Goal: Feedback & Contribution: Contribute content

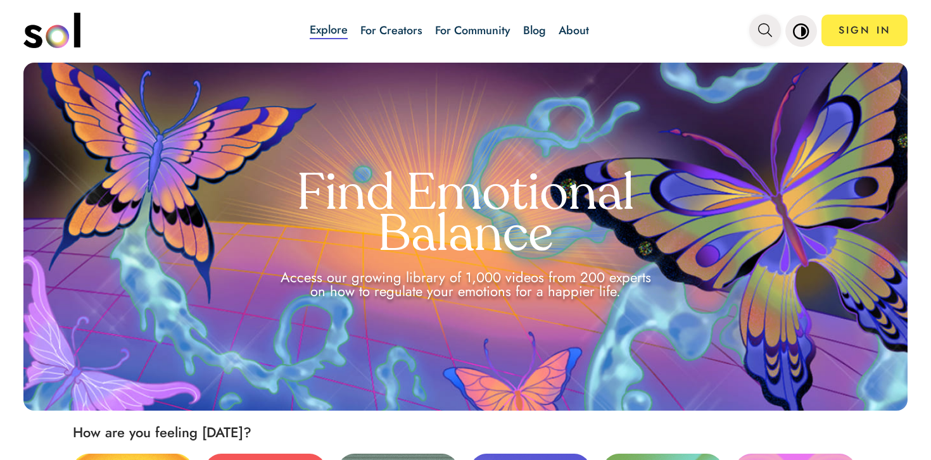
click at [774, 25] on button "main navigation" at bounding box center [765, 31] width 32 height 32
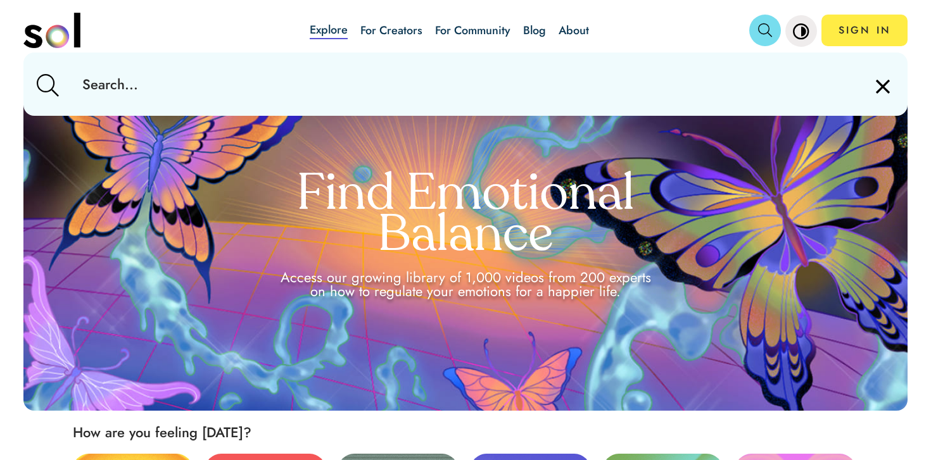
click at [753, 66] on input "text" at bounding box center [465, 84] width 786 height 63
type input "pleasure"
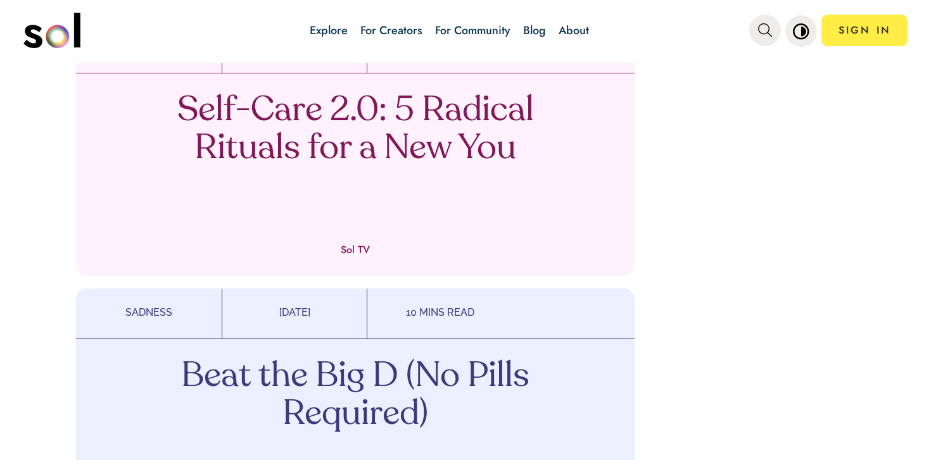
scroll to position [814, 0]
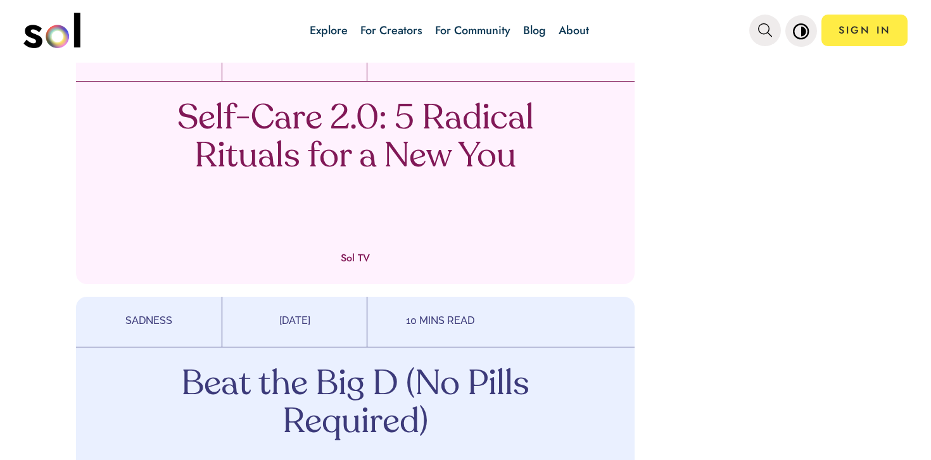
drag, startPoint x: 348, startPoint y: 145, endPoint x: 421, endPoint y: 3, distance: 160.3
click at [0, 0] on div "Explore For Creators For Community Blog About SIGN IN Explore For Creators For …" at bounding box center [465, 230] width 931 height 460
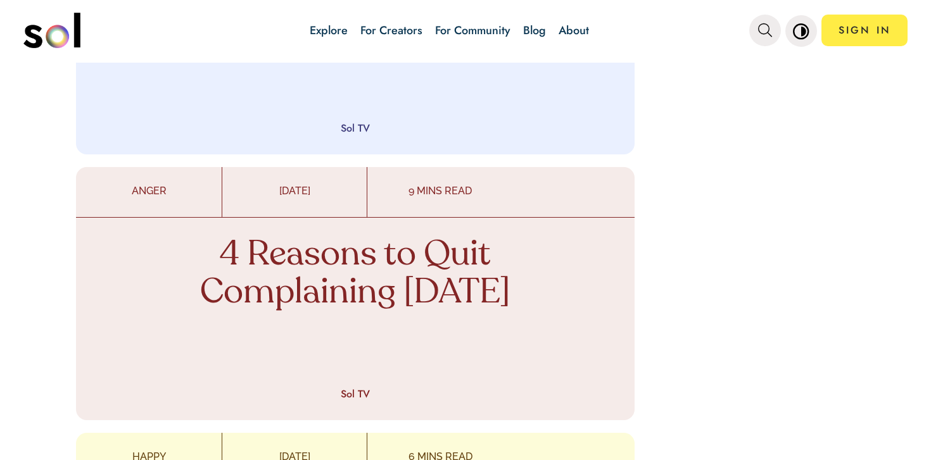
scroll to position [1038, 0]
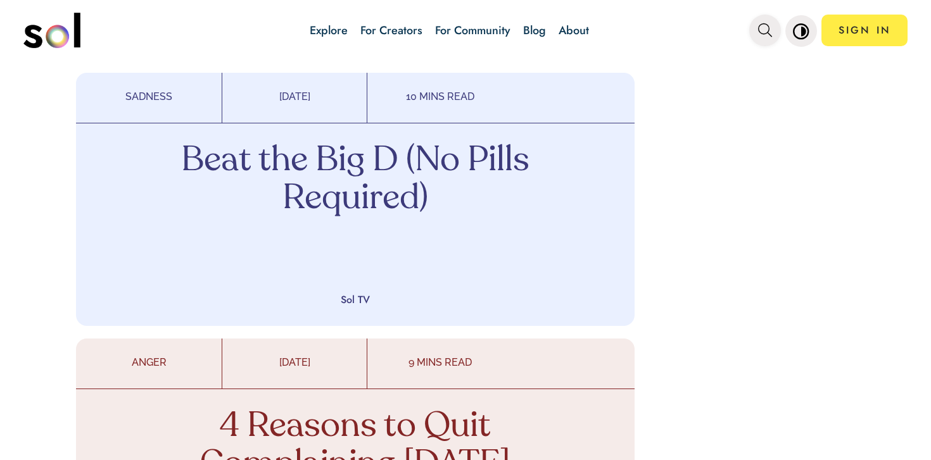
click at [758, 41] on button "main navigation" at bounding box center [765, 31] width 32 height 32
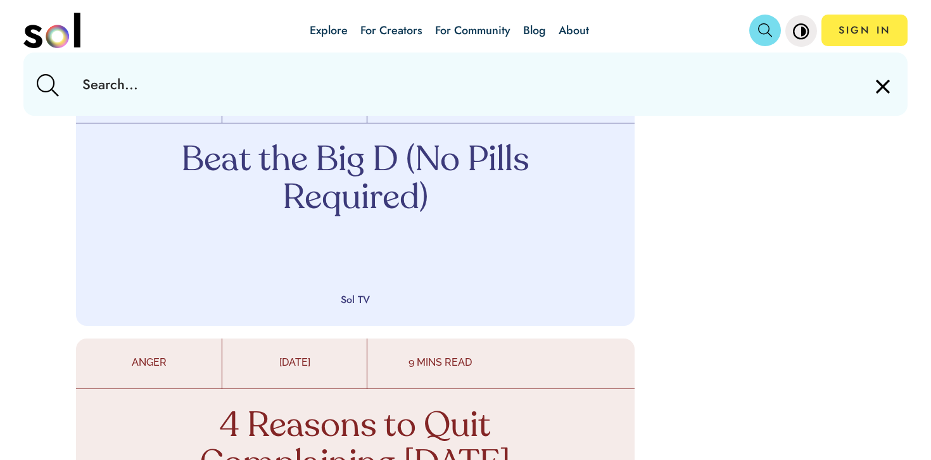
click at [567, 88] on input "text" at bounding box center [465, 84] width 786 height 63
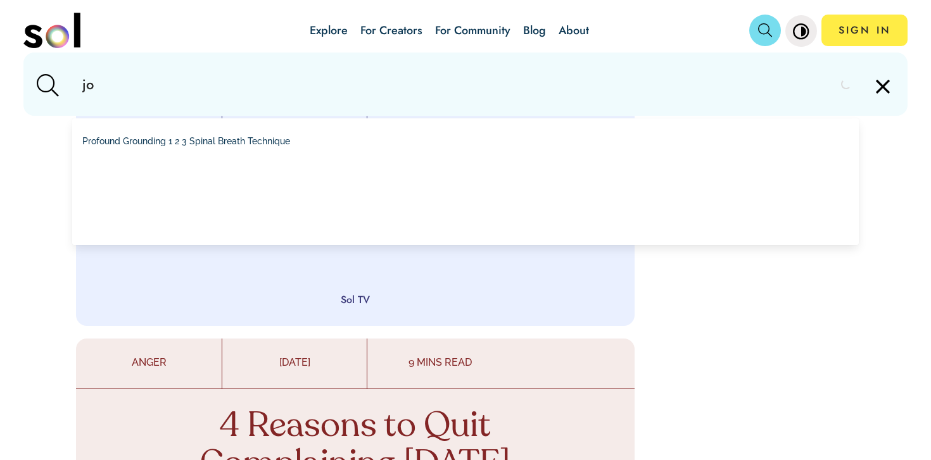
type input "joy"
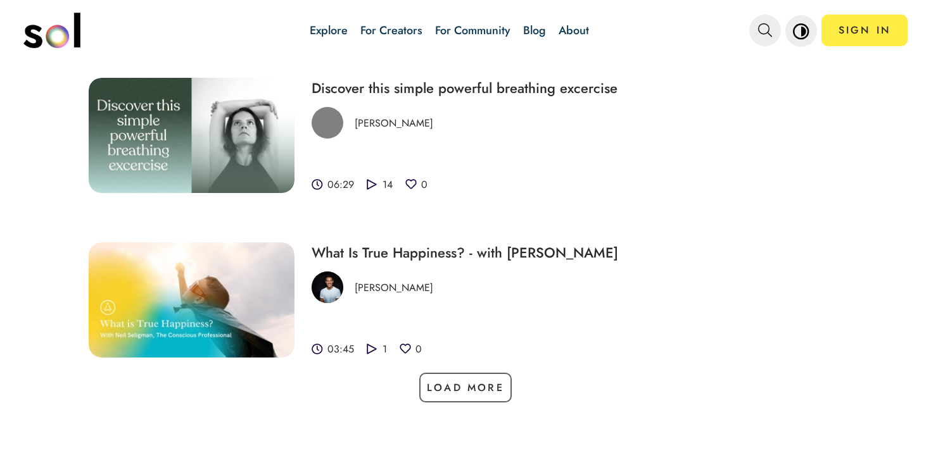
scroll to position [518, 0]
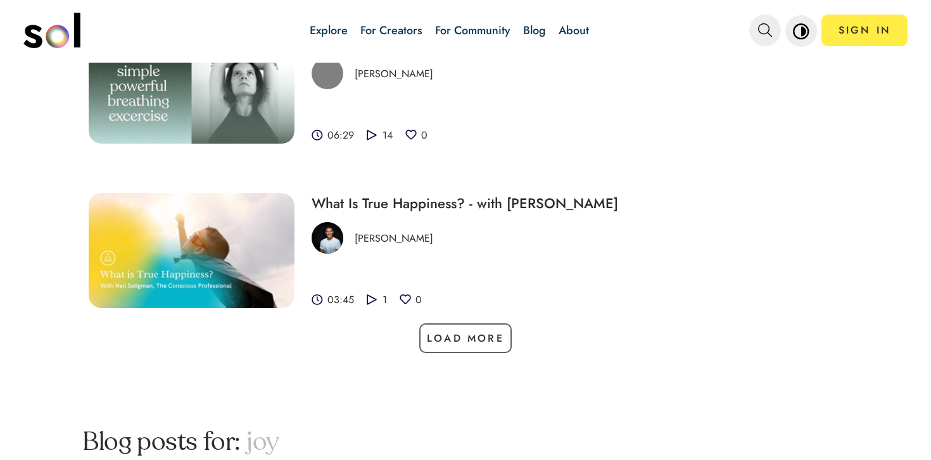
drag, startPoint x: 269, startPoint y: 234, endPoint x: 451, endPoint y: 2, distance: 294.9
click at [0, 0] on div "Explore For Creators For Community Blog About SIGN IN Explore For Creators For …" at bounding box center [465, 230] width 931 height 460
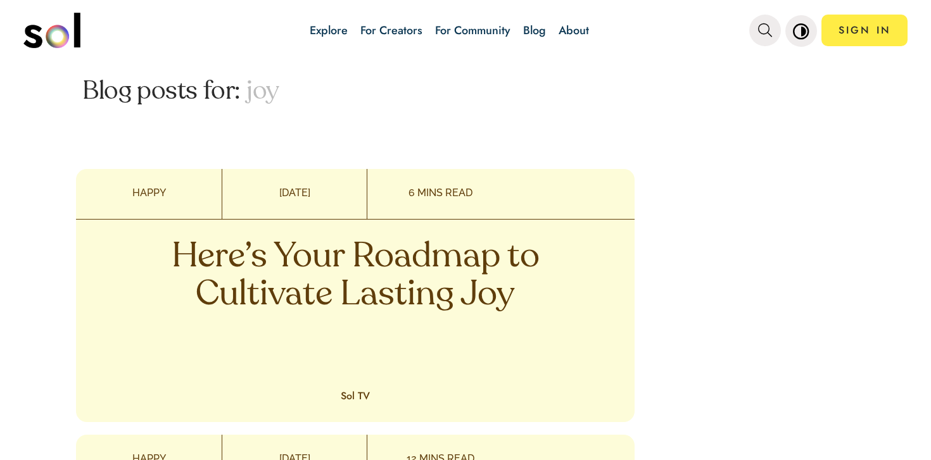
scroll to position [878, 0]
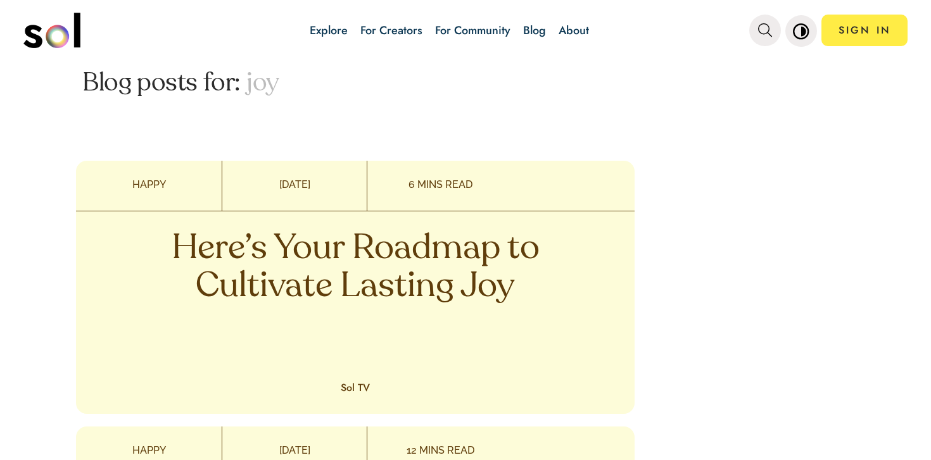
drag, startPoint x: 384, startPoint y: 269, endPoint x: 396, endPoint y: 27, distance: 242.1
click at [0, 0] on div "Explore For Creators For Community Blog About SIGN IN Explore For Creators For …" at bounding box center [465, 230] width 931 height 460
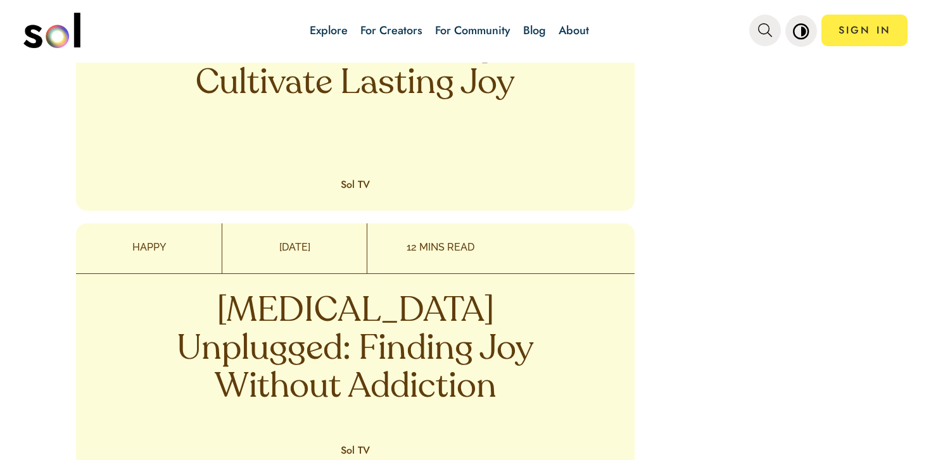
scroll to position [1085, 0]
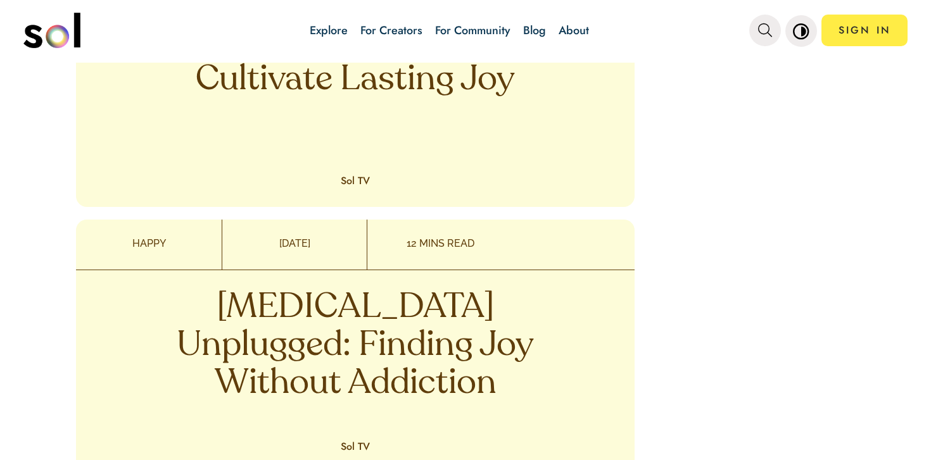
drag, startPoint x: 397, startPoint y: 299, endPoint x: 422, endPoint y: 0, distance: 299.9
click at [0, 0] on div "Explore For Creators For Community Blog About SIGN IN Explore For Creators For …" at bounding box center [465, 230] width 931 height 460
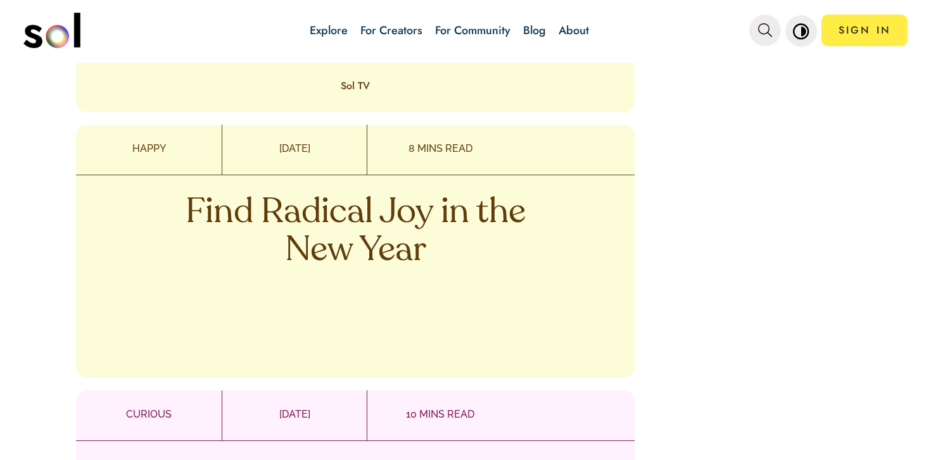
scroll to position [1466, 0]
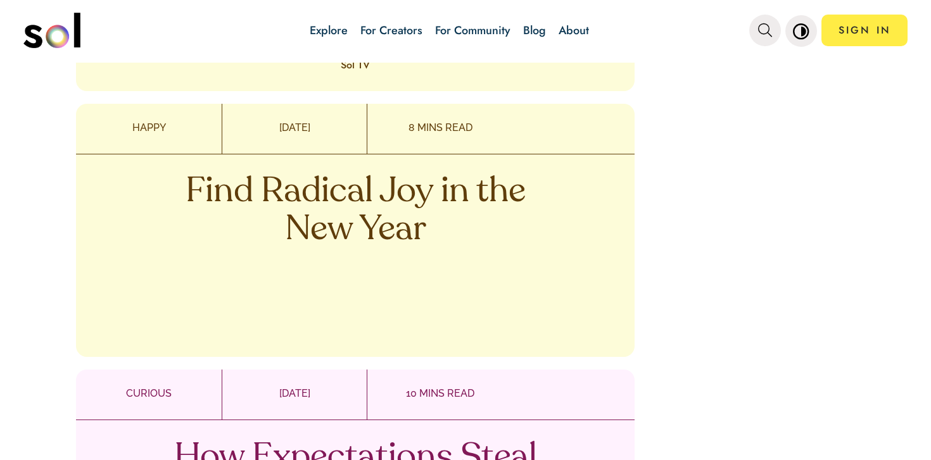
drag, startPoint x: 421, startPoint y: 210, endPoint x: 338, endPoint y: 13, distance: 214.3
click at [0, 0] on div "Explore For Creators For Community Blog About SIGN IN Explore For Creators For …" at bounding box center [465, 230] width 931 height 460
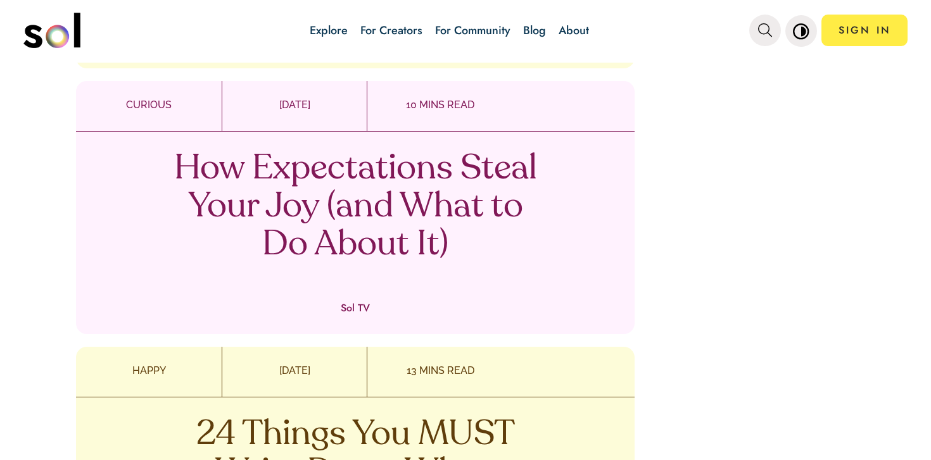
scroll to position [1766, 0]
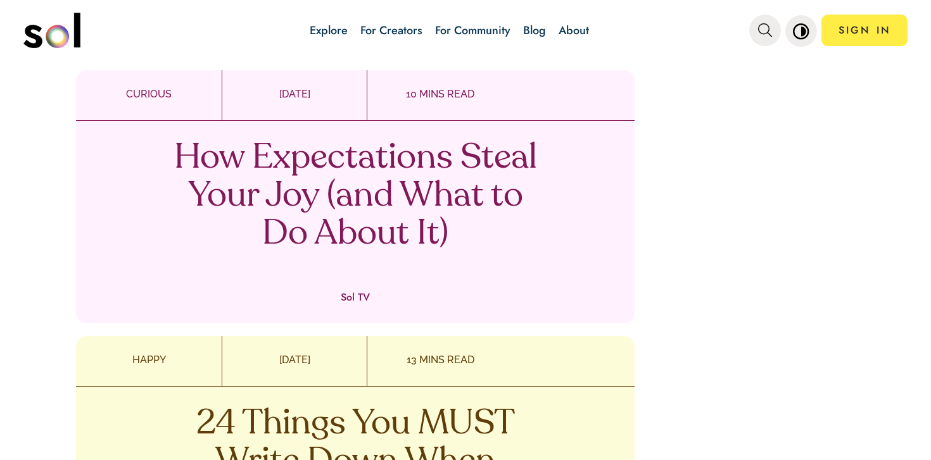
drag, startPoint x: 429, startPoint y: 195, endPoint x: 381, endPoint y: 2, distance: 198.9
click at [0, 0] on div "Explore For Creators For Community Blog About SIGN IN Explore For Creators For …" at bounding box center [465, 230] width 931 height 460
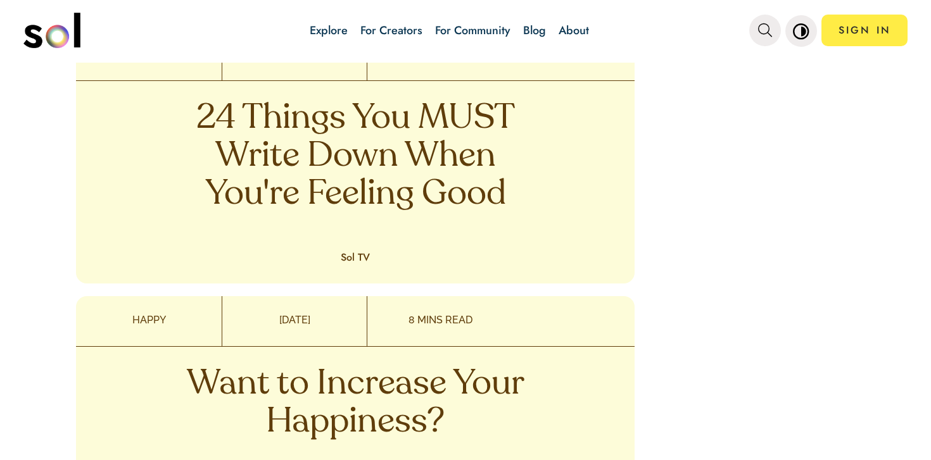
scroll to position [2139, 0]
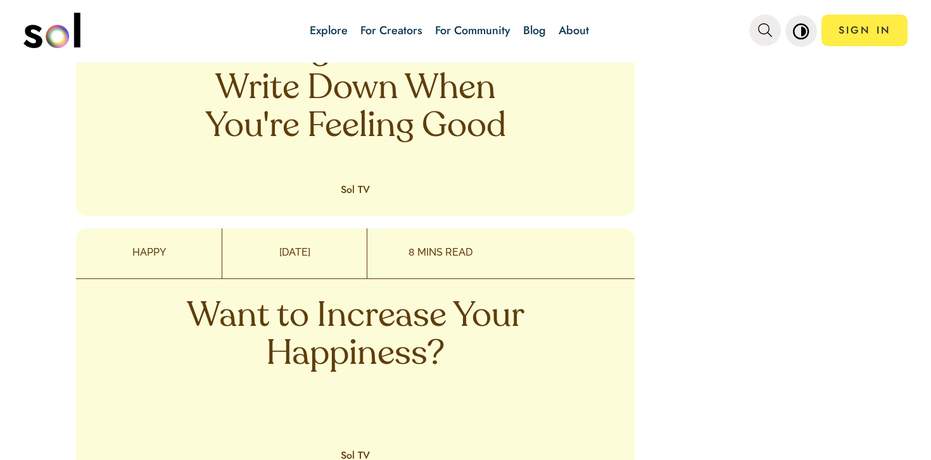
drag, startPoint x: 363, startPoint y: 148, endPoint x: 372, endPoint y: 5, distance: 143.4
click at [0, 0] on div "Explore For Creators For Community Blog About SIGN IN Explore For Creators For …" at bounding box center [465, 230] width 931 height 460
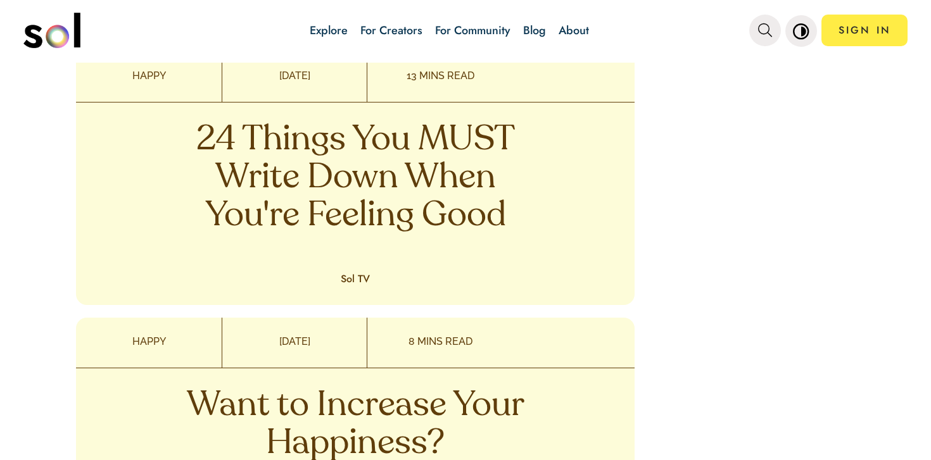
scroll to position [2041, 0]
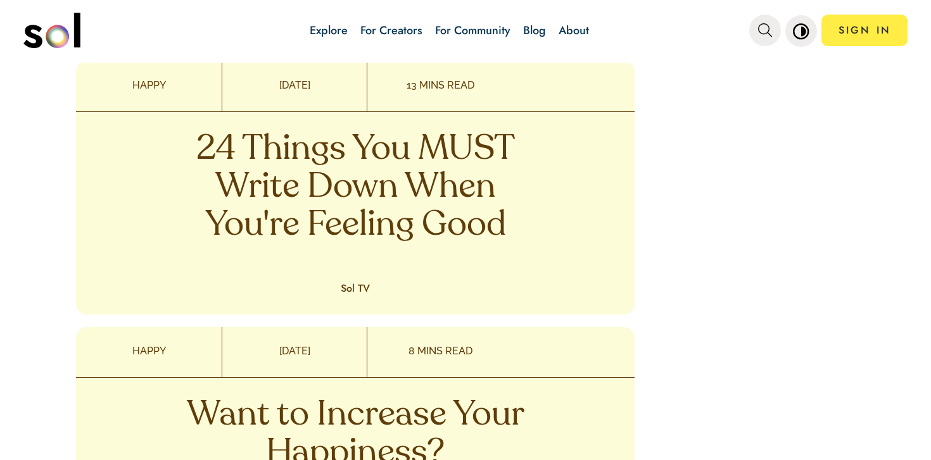
drag, startPoint x: 425, startPoint y: 233, endPoint x: 398, endPoint y: 9, distance: 225.2
click at [0, 0] on div "Explore For Creators For Community Blog About SIGN IN Explore For Creators For …" at bounding box center [465, 230] width 931 height 460
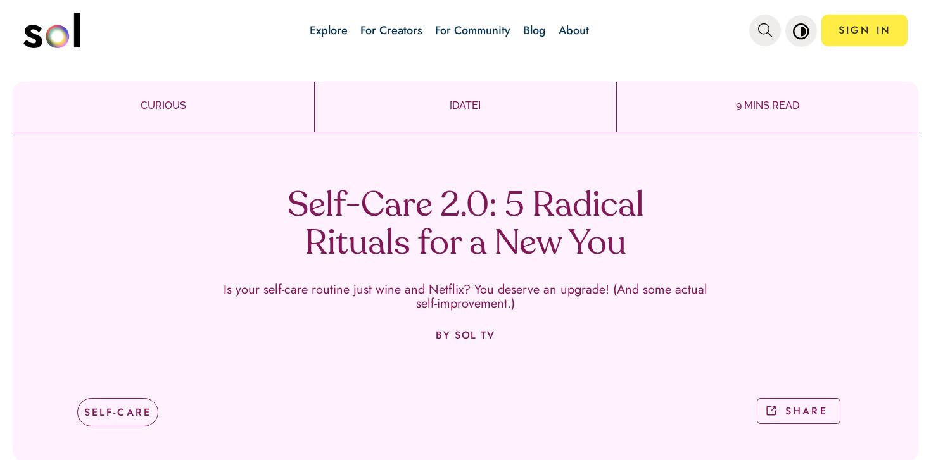
click at [415, 217] on h1 "Self-Care 2.0: 5 Radical Rituals for a New You" at bounding box center [466, 226] width 374 height 76
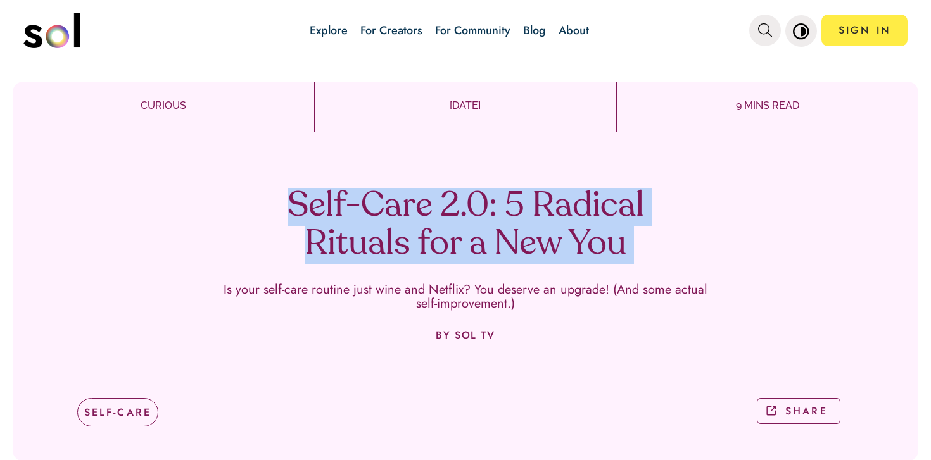
click at [415, 217] on h1 "Self-Care 2.0: 5 Radical Rituals for a New You" at bounding box center [466, 226] width 374 height 76
copy h1 "Self-Care 2.0: 5 Radical Rituals for a New You"
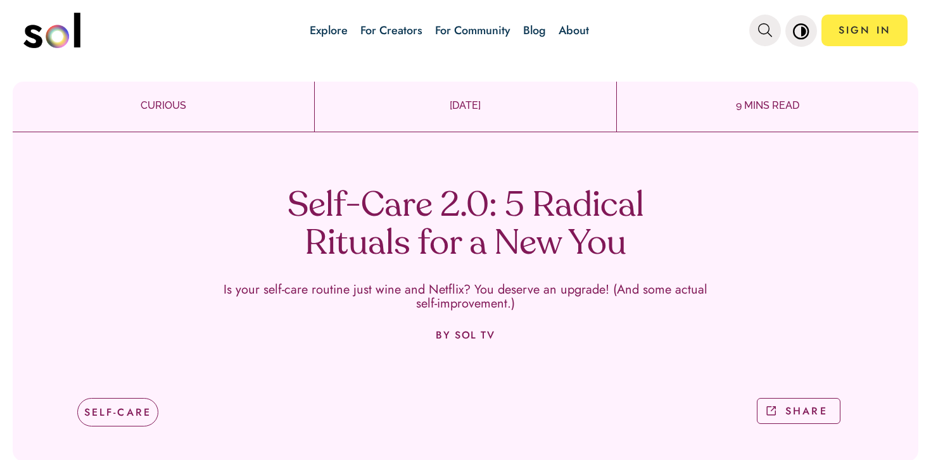
click at [523, 34] on div "Explore For Creators For Community Blog About" at bounding box center [449, 30] width 455 height 44
click at [532, 31] on link "Blog" at bounding box center [534, 30] width 23 height 16
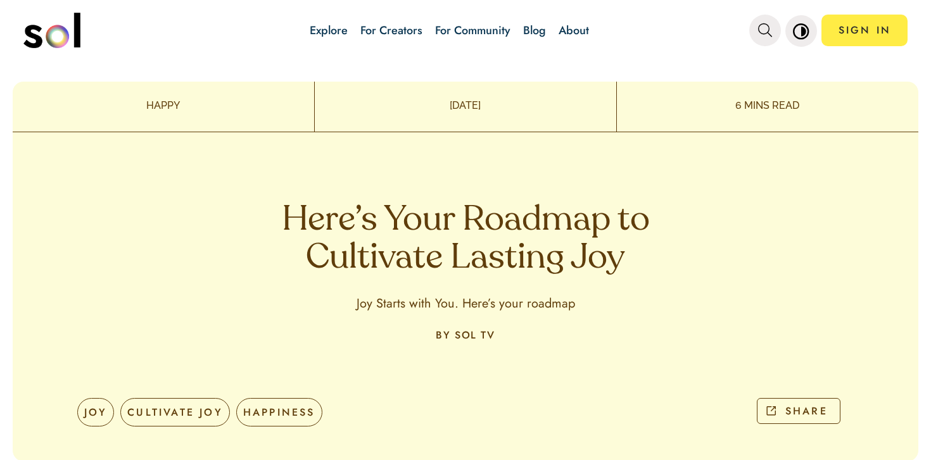
click at [391, 256] on h1 "Here’s Your Roadmap to Cultivate Lasting Joy" at bounding box center [466, 240] width 374 height 76
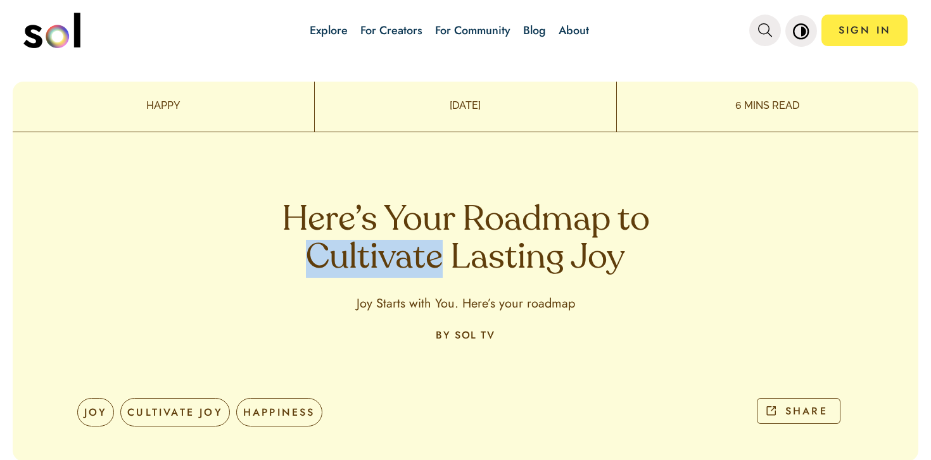
click at [391, 256] on h1 "Here’s Your Roadmap to Cultivate Lasting Joy" at bounding box center [466, 240] width 374 height 76
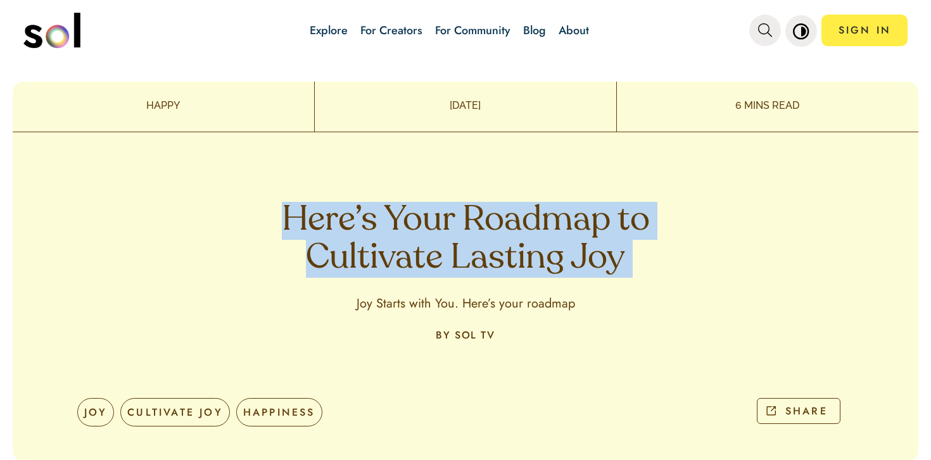
click at [391, 256] on h1 "Here’s Your Roadmap to Cultivate Lasting Joy" at bounding box center [466, 240] width 374 height 76
copy h1 "Here’s Your Roadmap to Cultivate Lasting Joy"
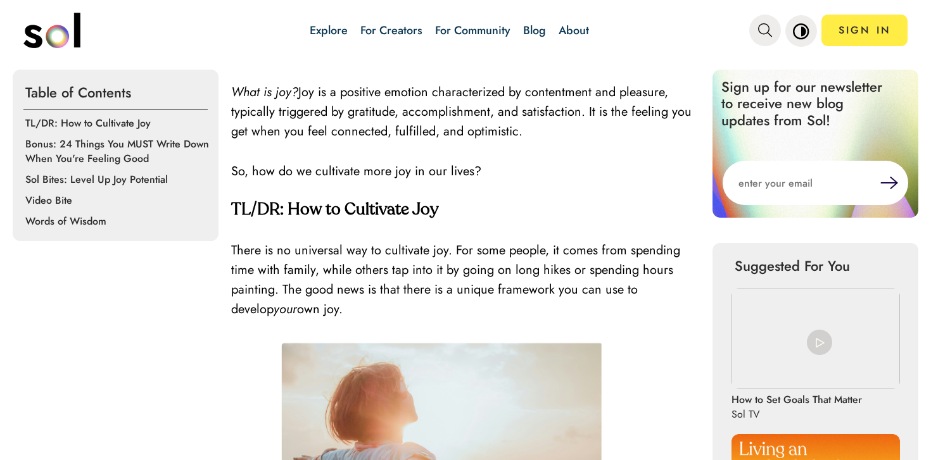
scroll to position [673, 0]
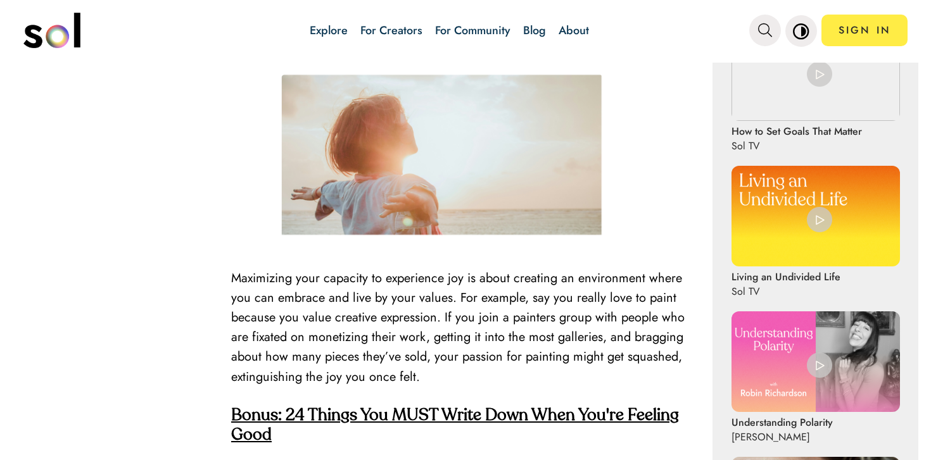
drag, startPoint x: 465, startPoint y: 179, endPoint x: 381, endPoint y: 24, distance: 176.5
click at [0, 0] on div "Explore For Creators For Community Blog About SIGN IN Explore For Creators For …" at bounding box center [465, 230] width 931 height 460
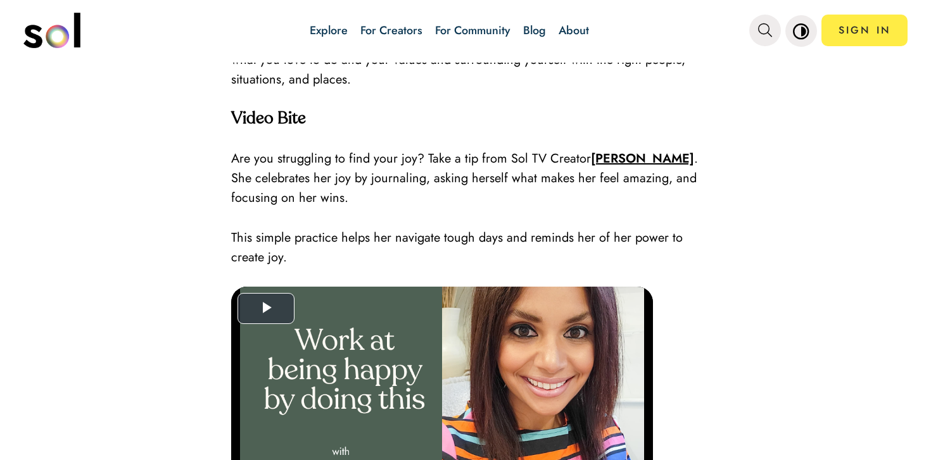
scroll to position [2131, 0]
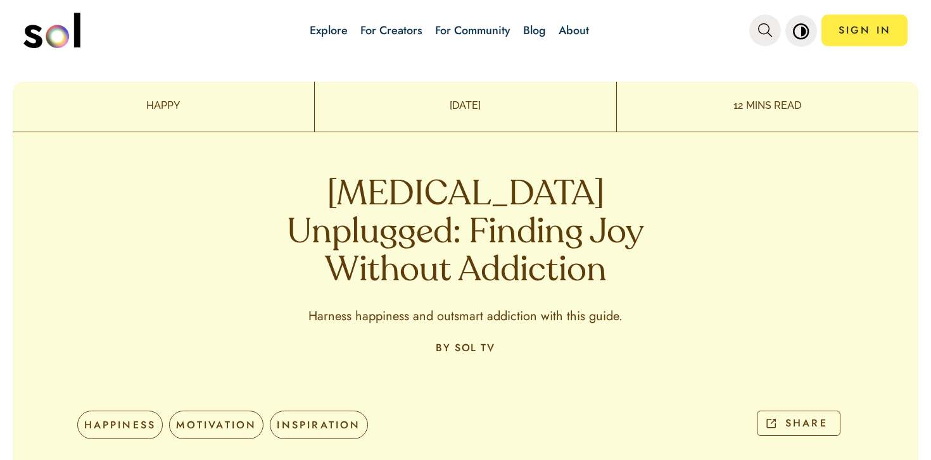
click at [428, 206] on h1 "[MEDICAL_DATA] Unplugged: Finding Joy Without Addiction" at bounding box center [466, 234] width 374 height 114
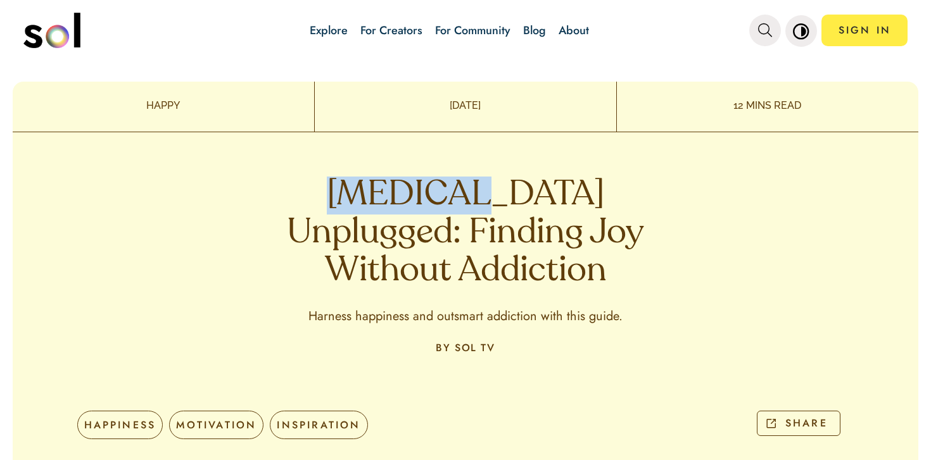
click at [428, 206] on h1 "[MEDICAL_DATA] Unplugged: Finding Joy Without Addiction" at bounding box center [466, 234] width 374 height 114
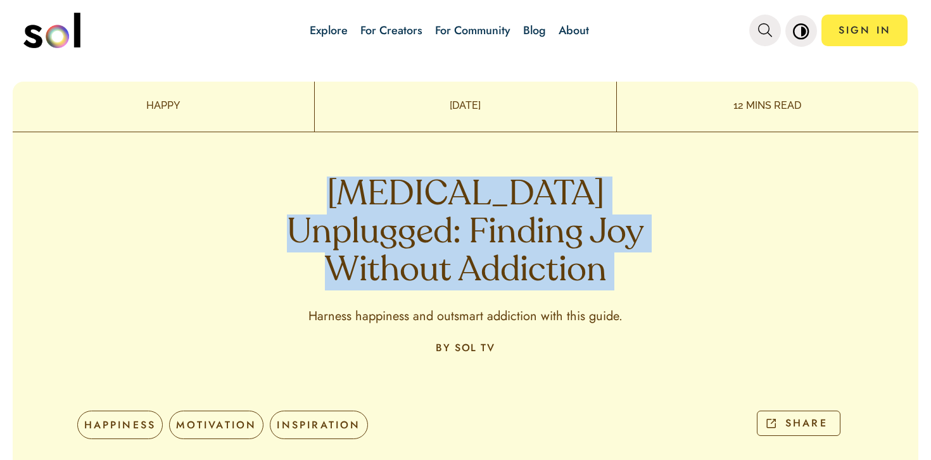
click at [428, 206] on h1 "[MEDICAL_DATA] Unplugged: Finding Joy Without Addiction" at bounding box center [466, 234] width 374 height 114
copy h1 "Dopamine Unplugged: Finding Joy Without Addiction"
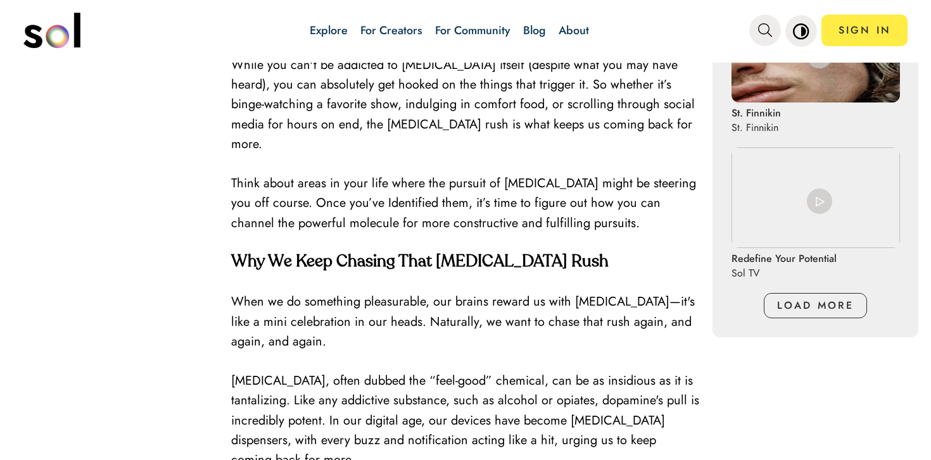
scroll to position [1481, 0]
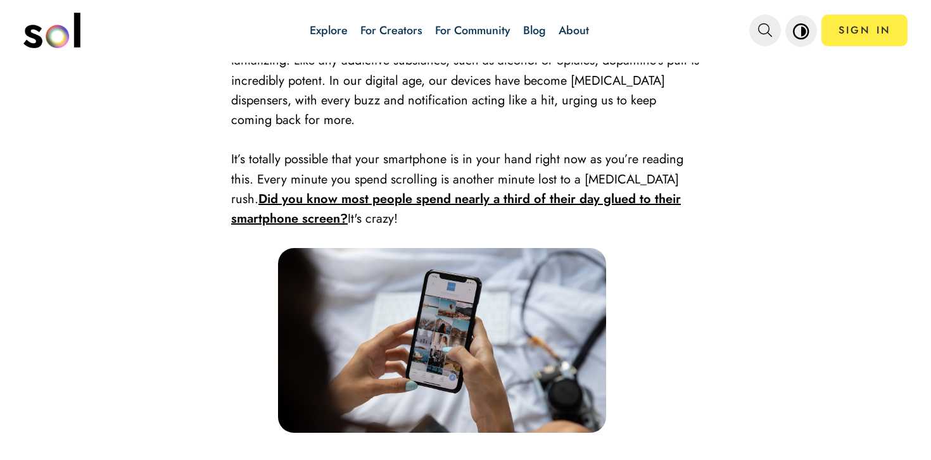
drag, startPoint x: 510, startPoint y: 258, endPoint x: 534, endPoint y: 1, distance: 258.8
click at [0, 0] on div "Explore For Creators For Community Blog About SIGN IN Explore For Creators For …" at bounding box center [465, 230] width 931 height 460
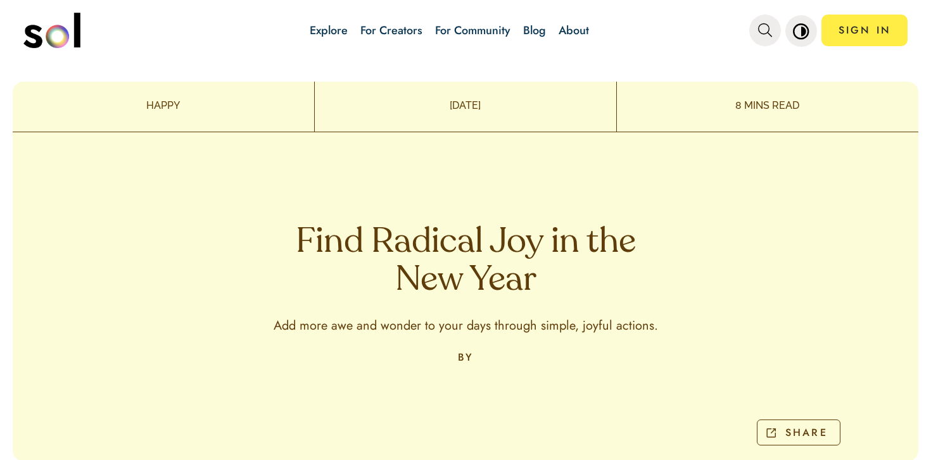
click at [423, 205] on div "Find Radical Joy in the New Year Add more awe and wonder to your days through s…" at bounding box center [465, 321] width 905 height 282
click at [423, 222] on div "Find Radical Joy in the New Year Add more awe and wonder to your days through s…" at bounding box center [465, 321] width 905 height 282
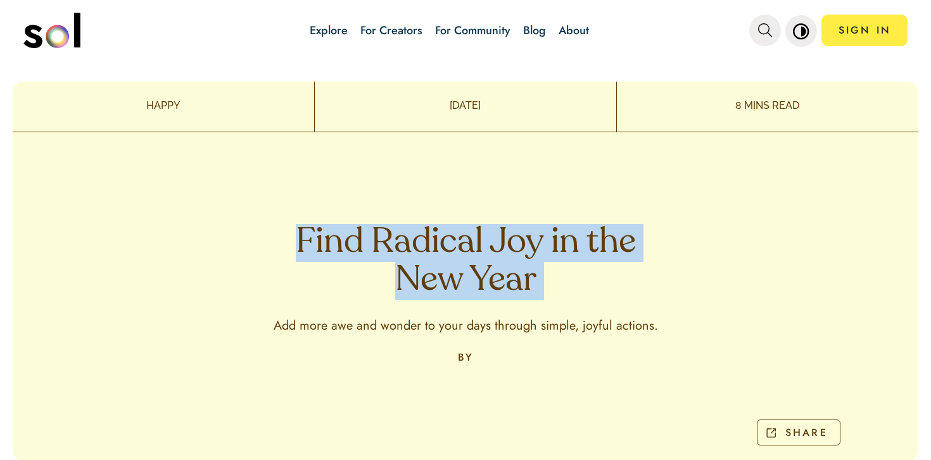
click at [423, 222] on div "Find Radical Joy in the New Year Add more awe and wonder to your days through s…" at bounding box center [465, 321] width 905 height 282
copy h1 "Find Radical Joy in the New Year"
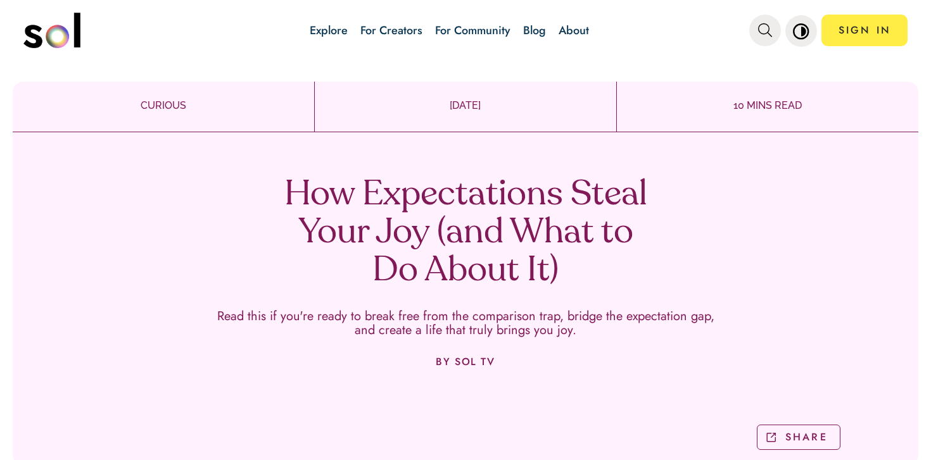
click at [445, 161] on div "How Expectations Steal Your Joy (and What to Do About It) Read this if you're r…" at bounding box center [465, 299] width 905 height 334
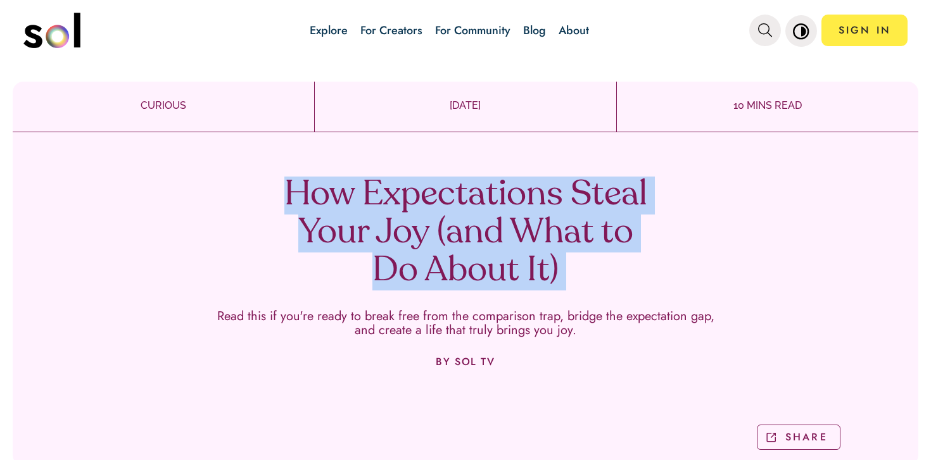
click at [445, 161] on div "How Expectations Steal Your Joy (and What to Do About It) Read this if you're r…" at bounding box center [465, 299] width 905 height 334
copy h1 "How Expectations Steal Your Joy (and What to Do About It)"
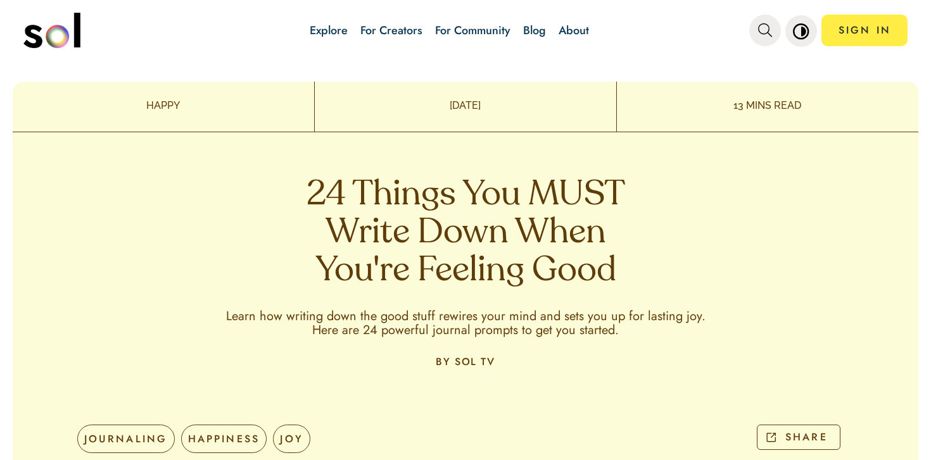
click at [403, 188] on h1 "24 Things You MUST Write Down When You're Feeling Good" at bounding box center [466, 234] width 374 height 114
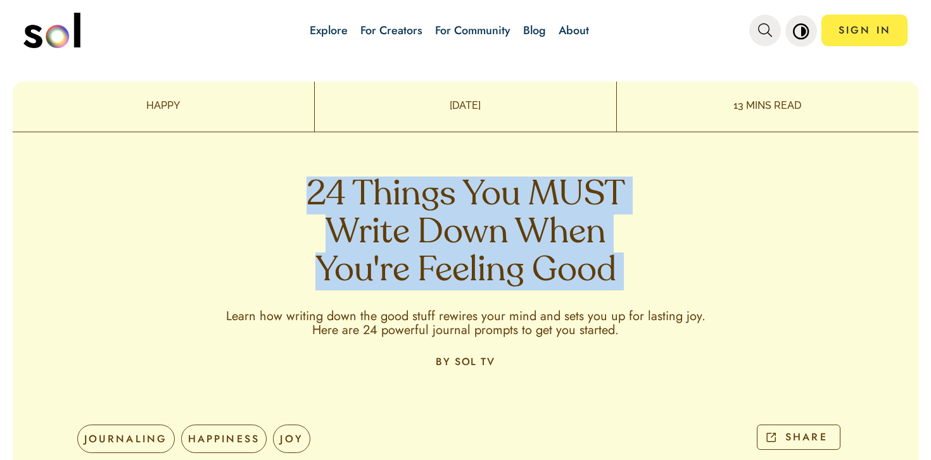
click at [403, 188] on h1 "24 Things You MUST Write Down When You're Feeling Good" at bounding box center [466, 234] width 374 height 114
copy h1 "24 Things You MUST Write Down When You're Feeling Good"
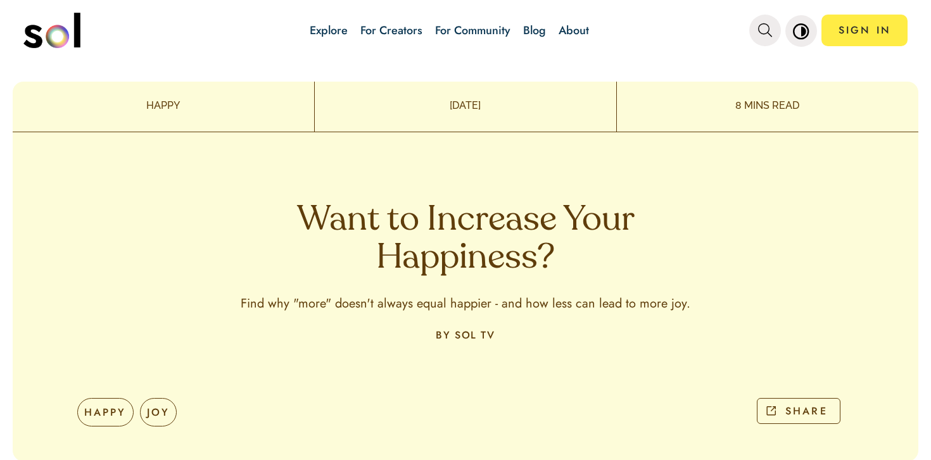
click at [413, 241] on h1 "Want to Increase Your Happiness?" at bounding box center [466, 240] width 374 height 76
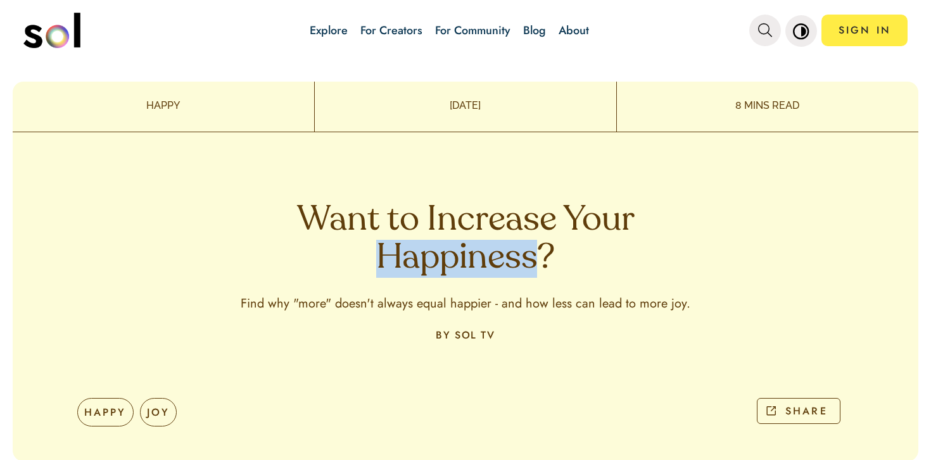
click at [413, 241] on h1 "Want to Increase Your Happiness?" at bounding box center [466, 240] width 374 height 76
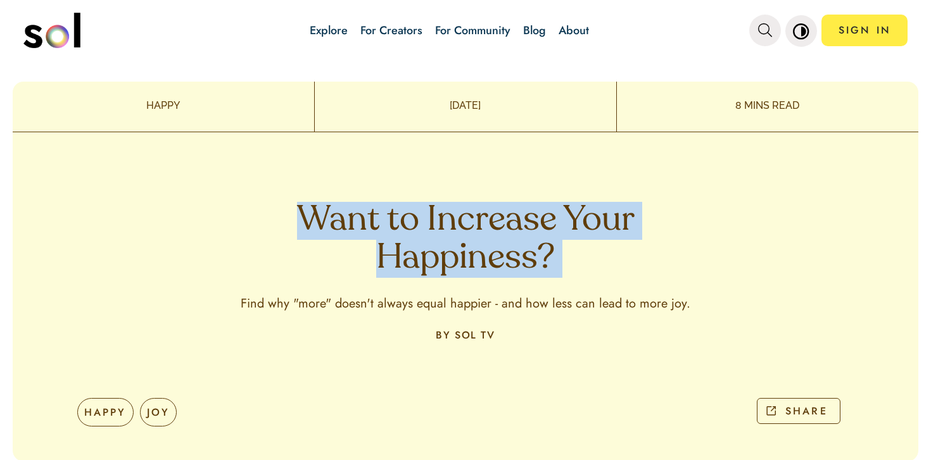
click at [413, 241] on h1 "Want to Increase Your Happiness?" at bounding box center [466, 240] width 374 height 76
copy h1 "Want to Increase Your Happiness?"
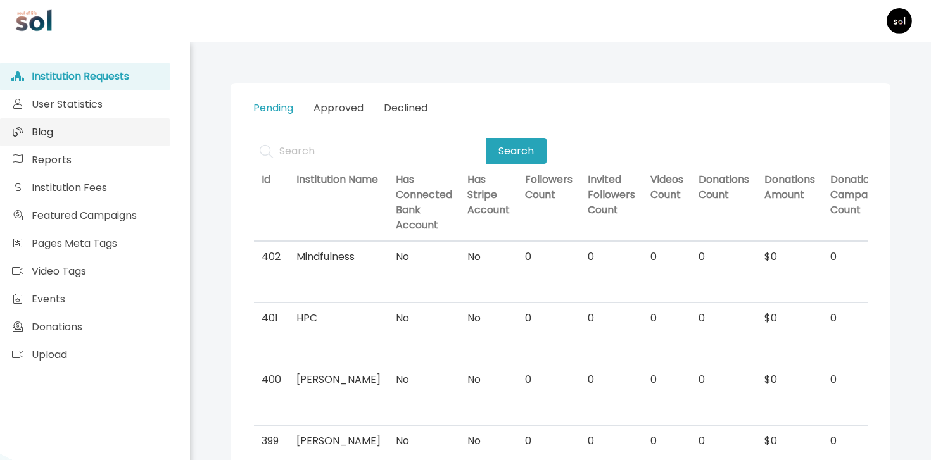
click at [137, 125] on link "Blog" at bounding box center [85, 132] width 170 height 28
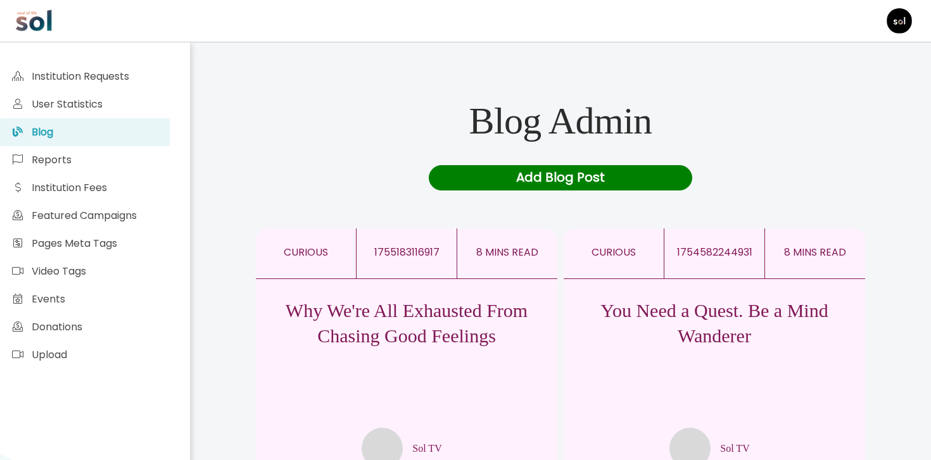
click at [473, 175] on div "Add Blog Post" at bounding box center [561, 177] width 264 height 25
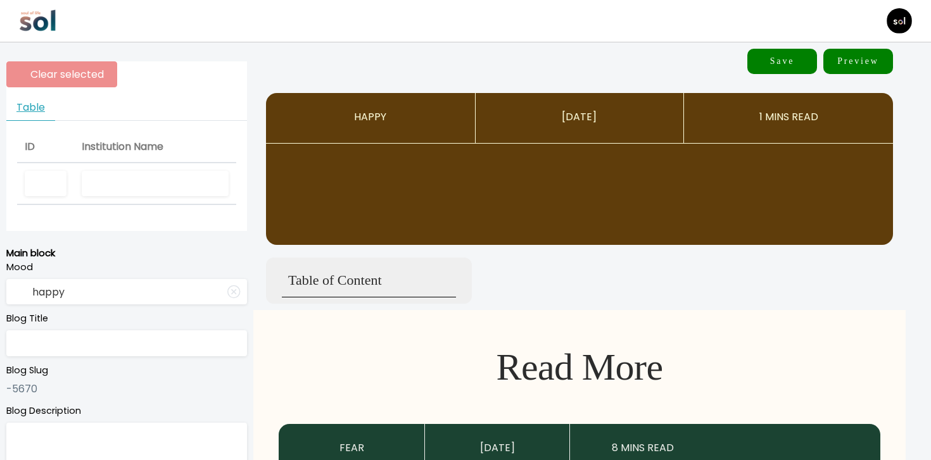
click at [131, 196] on input "text" at bounding box center [155, 184] width 147 height 26
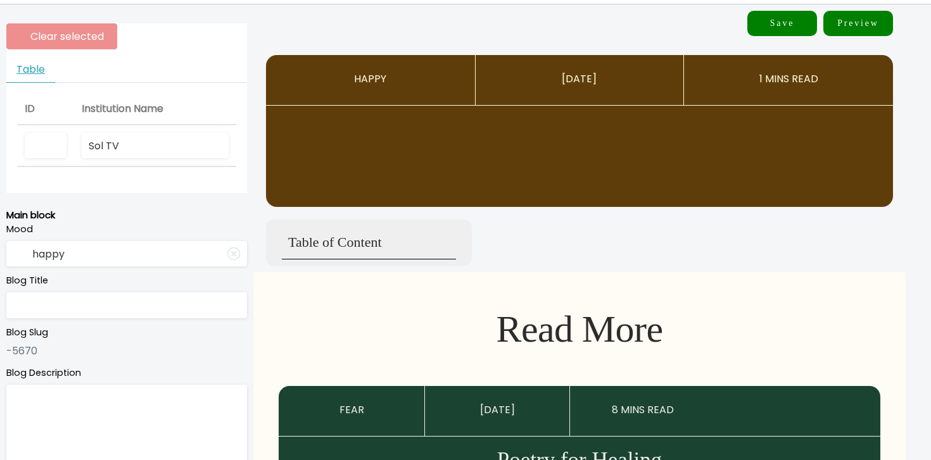
scroll to position [63, 0]
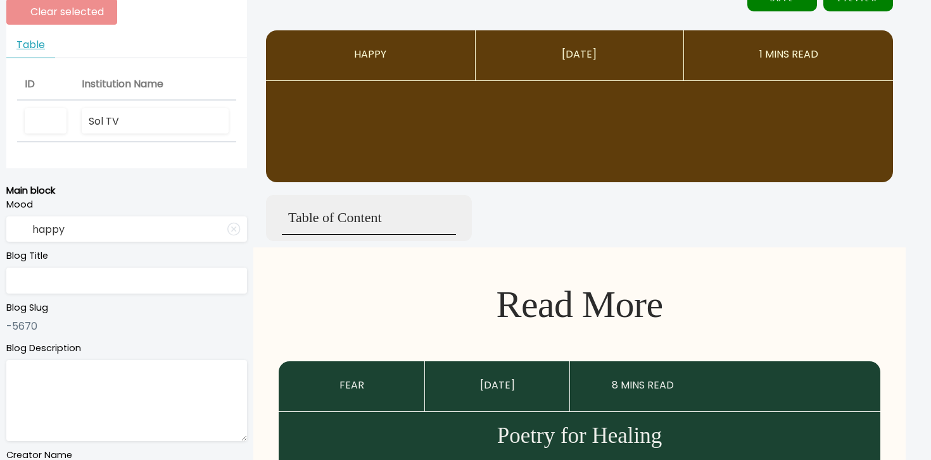
type input "Sol TV"
click at [120, 385] on textarea at bounding box center [126, 400] width 241 height 81
paste textarea "Learn how to chase joy without losing your essence"
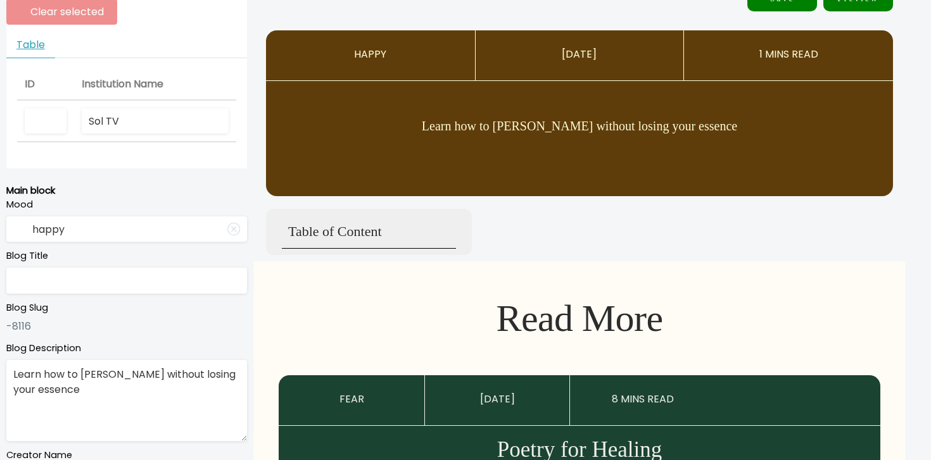
type textarea "Learn how to chase joy without losing your essence"
click at [178, 261] on label "Blog Title" at bounding box center [126, 256] width 241 height 14
click at [178, 267] on div "Blog Title" at bounding box center [126, 271] width 241 height 44
click at [178, 268] on input "text" at bounding box center [126, 281] width 241 height 26
paste input "How to Feel Great Without Losing Touch with What Matters"
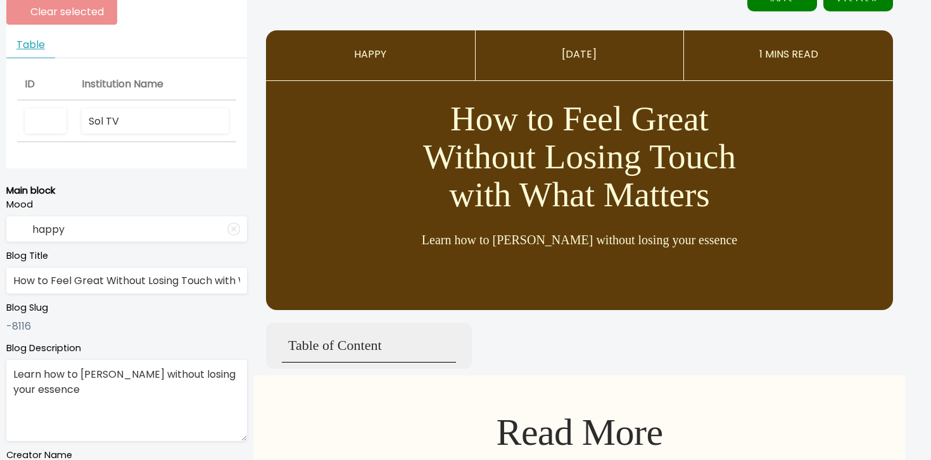
scroll to position [0, 66]
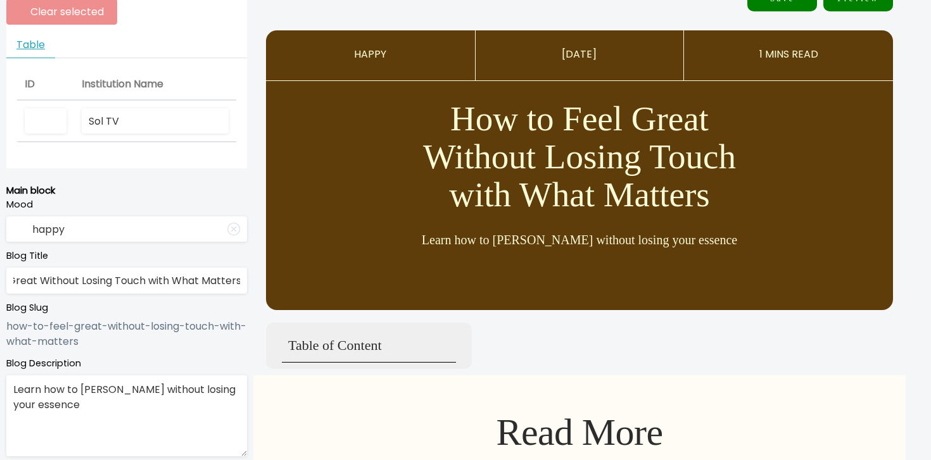
type input "How to Feel Great Without Losing Touch with What Matters"
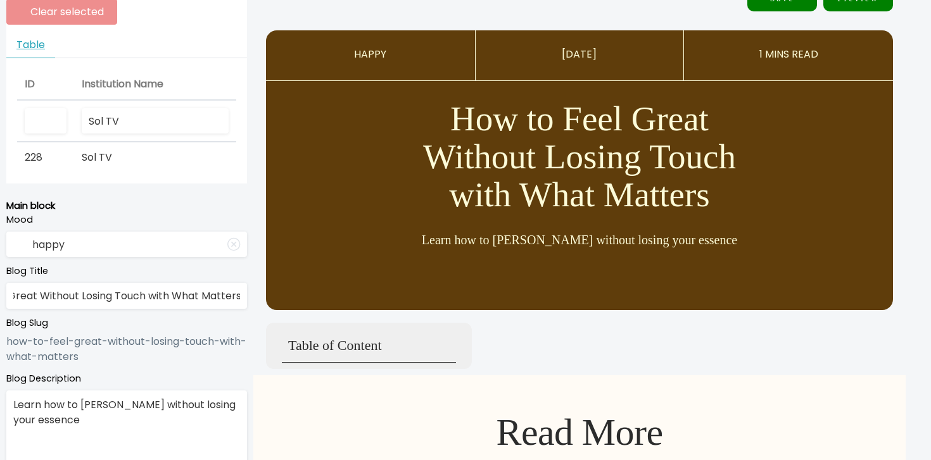
scroll to position [0, 0]
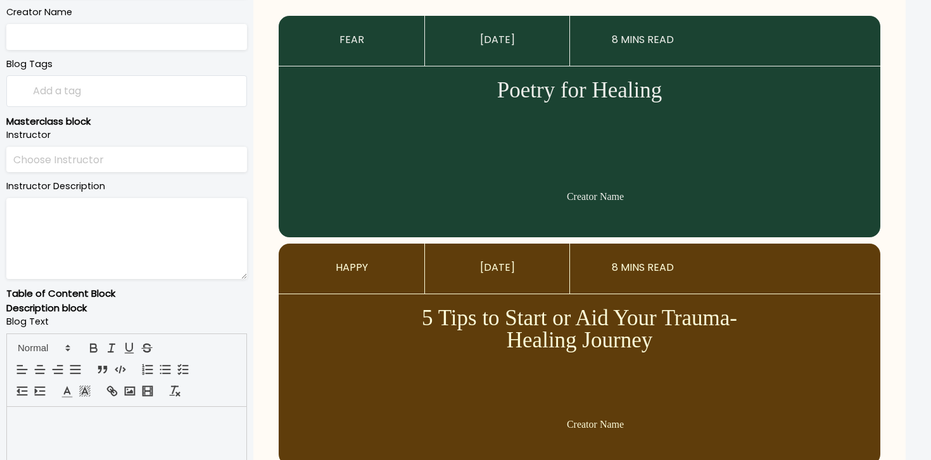
click at [142, 420] on p at bounding box center [126, 422] width 220 height 15
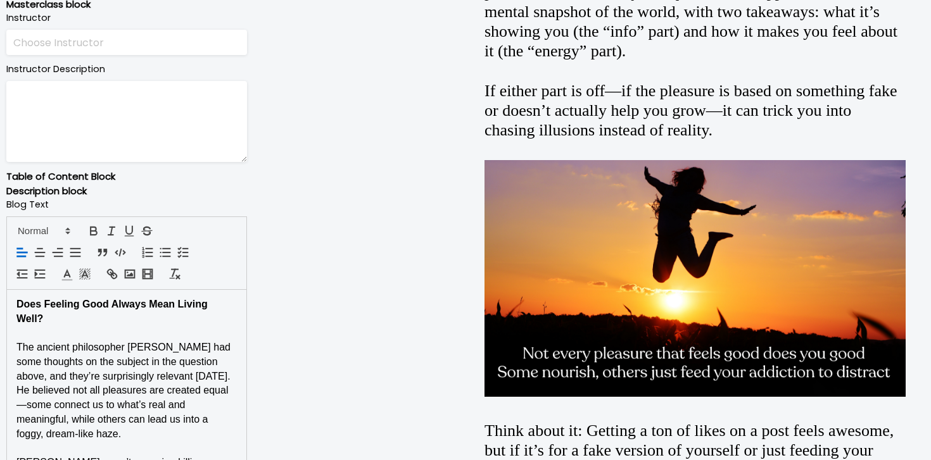
scroll to position [657, 0]
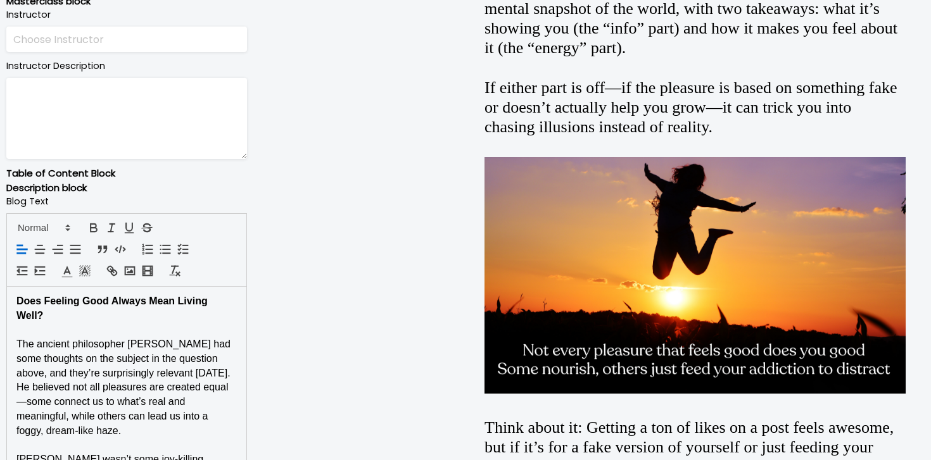
click at [125, 297] on strong "Does Feeling Good Always Mean Living Well?" at bounding box center [113, 308] width 194 height 25
click at [58, 229] on span at bounding box center [43, 227] width 62 height 15
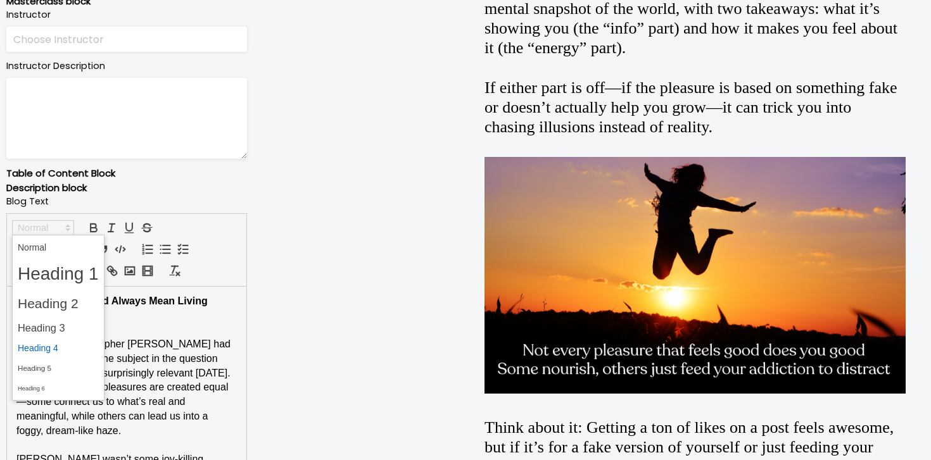
click at [55, 350] on span at bounding box center [58, 349] width 81 height 20
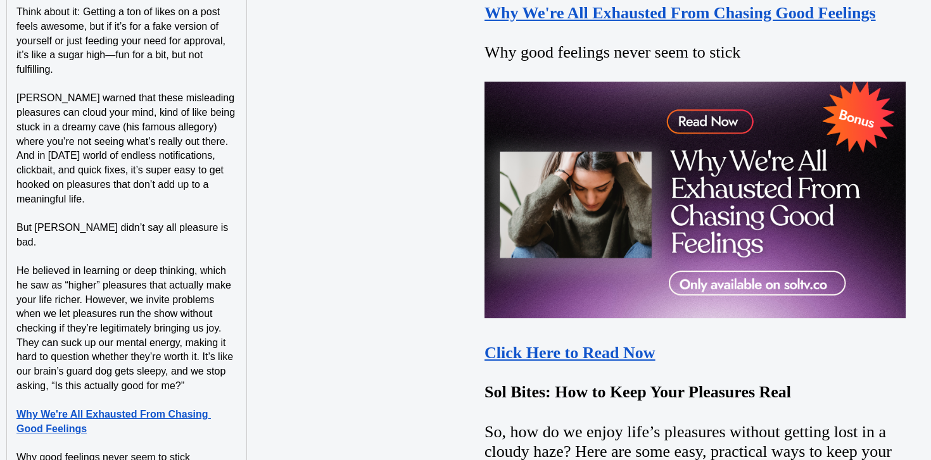
scroll to position [1552, 0]
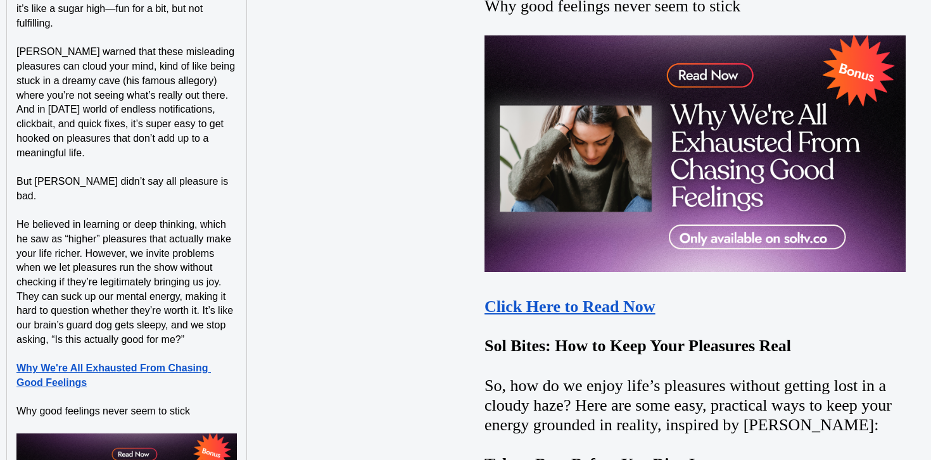
click at [130, 363] on strong "Why We're All Exhausted From Chasing Good Feelings" at bounding box center [113, 375] width 194 height 25
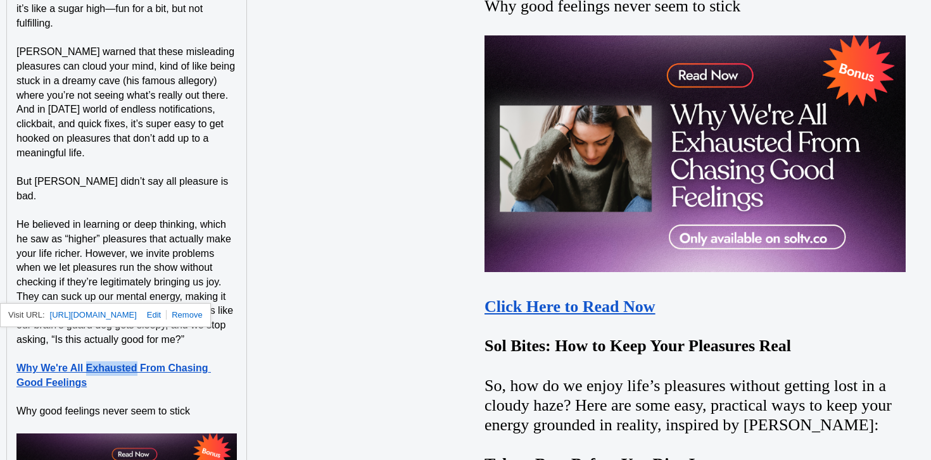
click at [130, 363] on strong "Why We're All Exhausted From Chasing Good Feelings" at bounding box center [113, 375] width 194 height 25
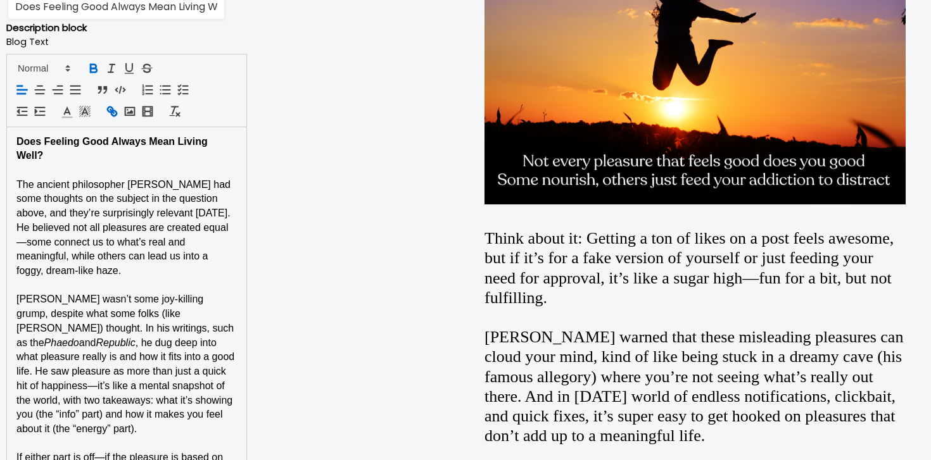
scroll to position [824, 0]
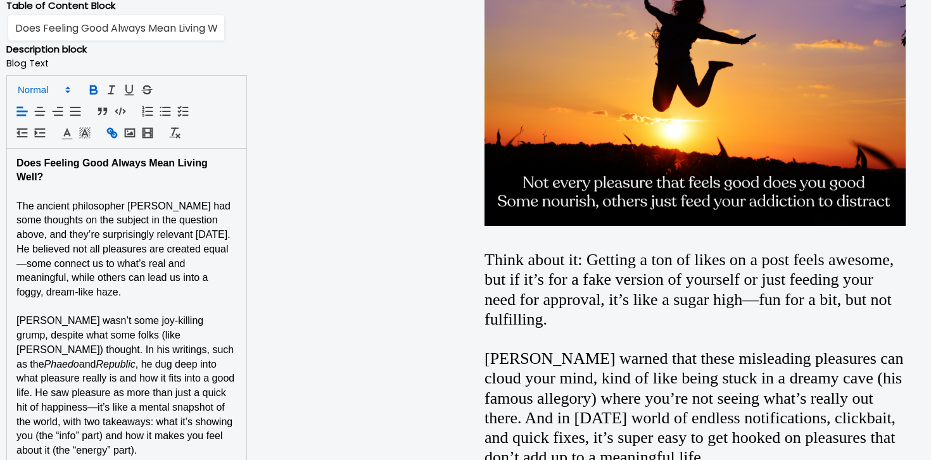
click at [36, 87] on span at bounding box center [43, 89] width 62 height 15
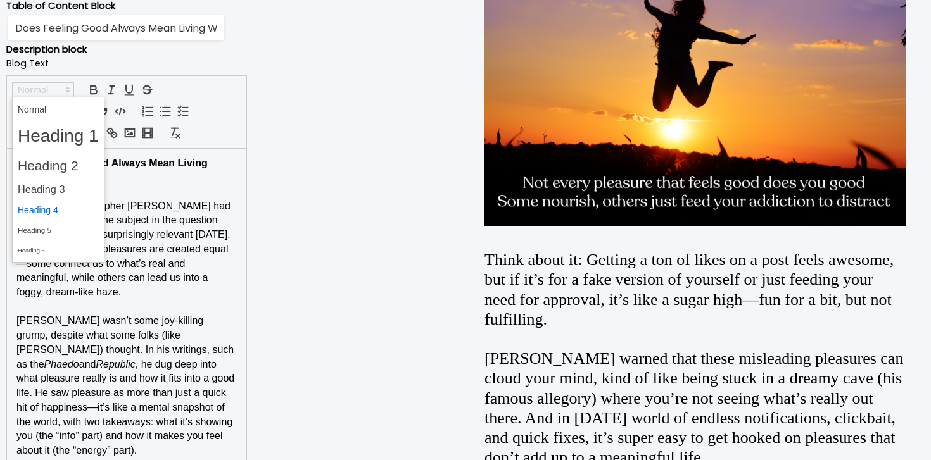
click at [66, 211] on span at bounding box center [58, 211] width 81 height 20
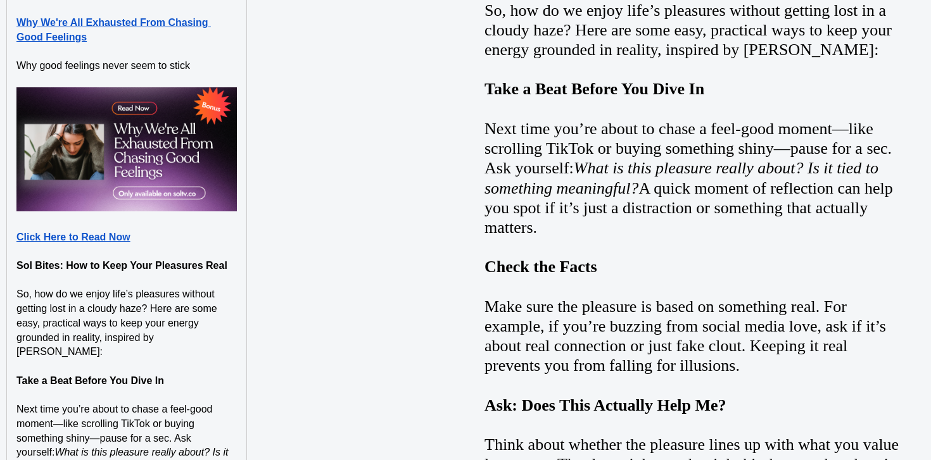
scroll to position [1930, 0]
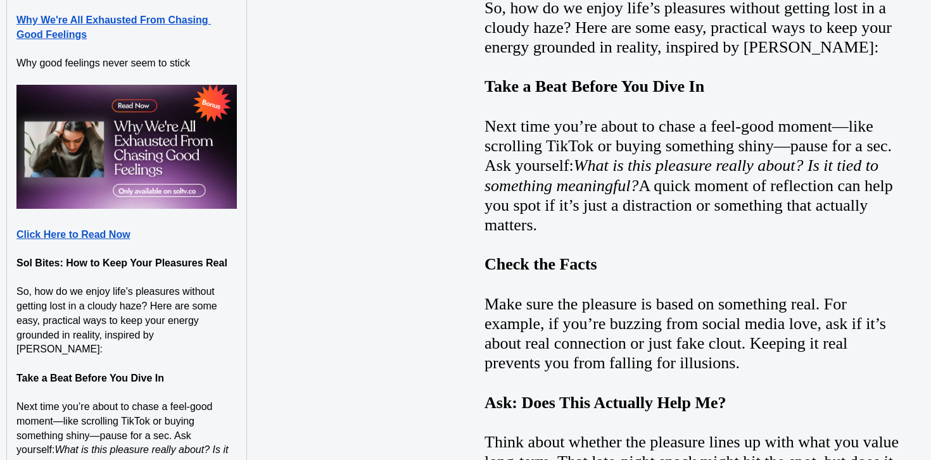
click at [159, 271] on p at bounding box center [126, 278] width 220 height 15
click at [160, 258] on strong "Sol Bites: How to Keep Your Pleasures Real" at bounding box center [121, 263] width 211 height 11
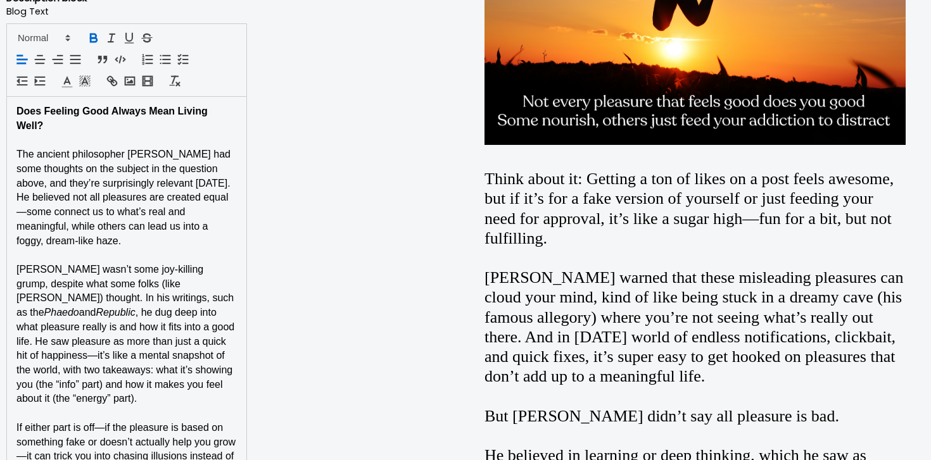
scroll to position [803, 0]
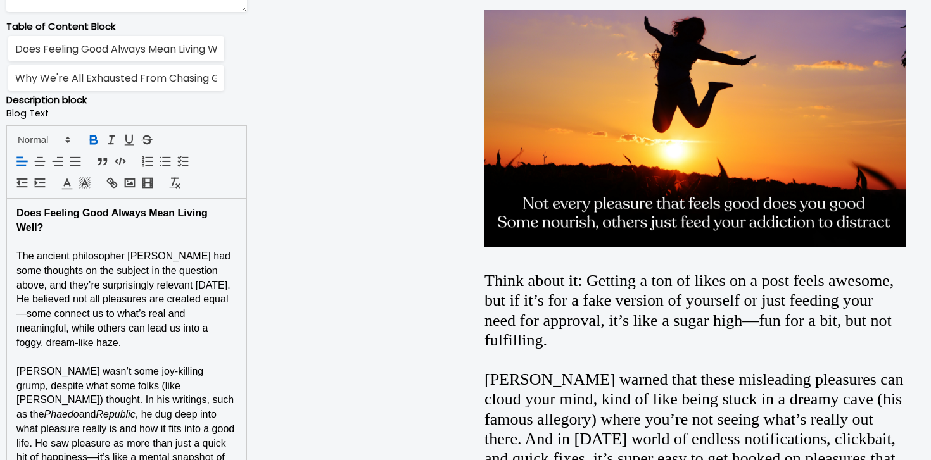
click at [53, 131] on span at bounding box center [43, 138] width 62 height 15
click at [53, 136] on span at bounding box center [43, 139] width 62 height 15
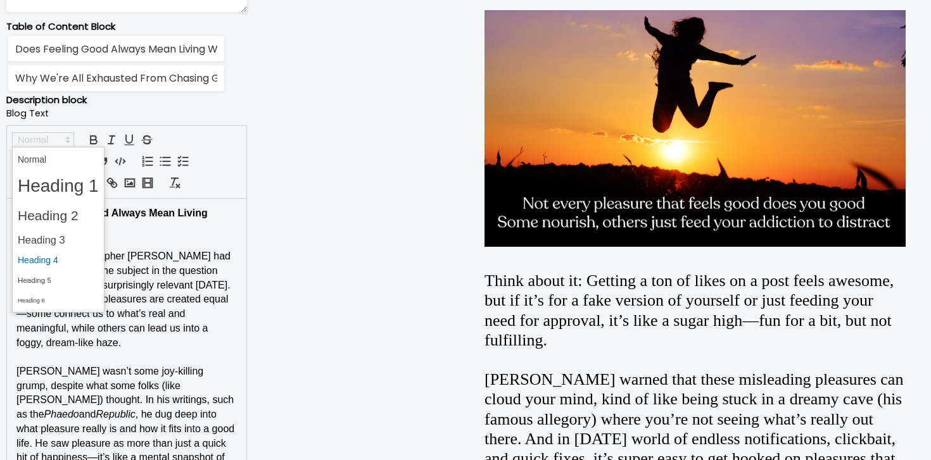
click at [71, 253] on span at bounding box center [58, 261] width 81 height 20
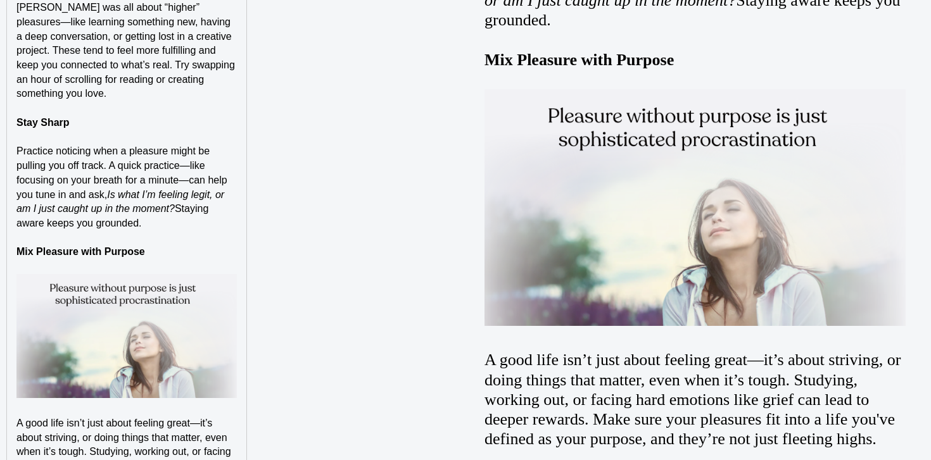
scroll to position [2884, 0]
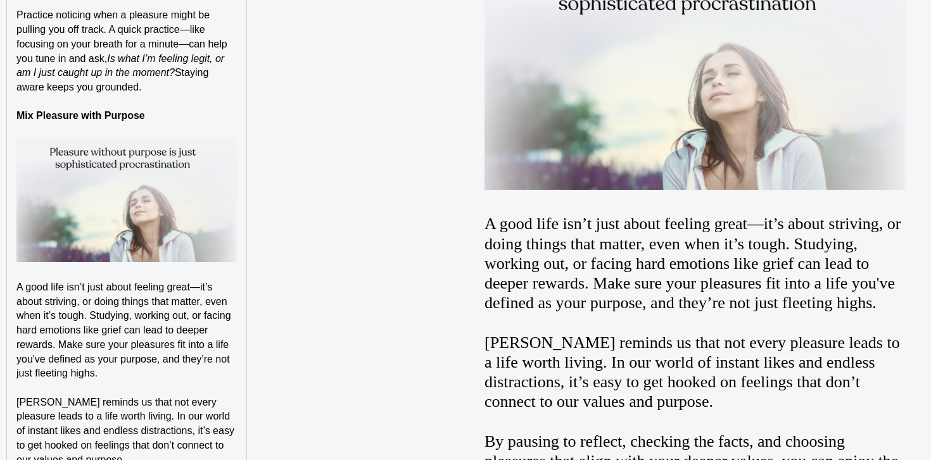
click at [118, 110] on strong "Mix Pleasure with Purpose" at bounding box center [80, 115] width 129 height 11
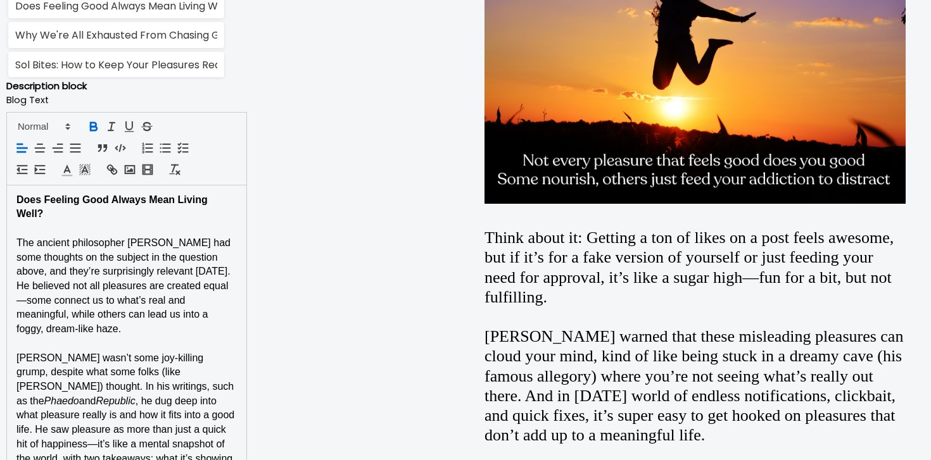
scroll to position [891, 0]
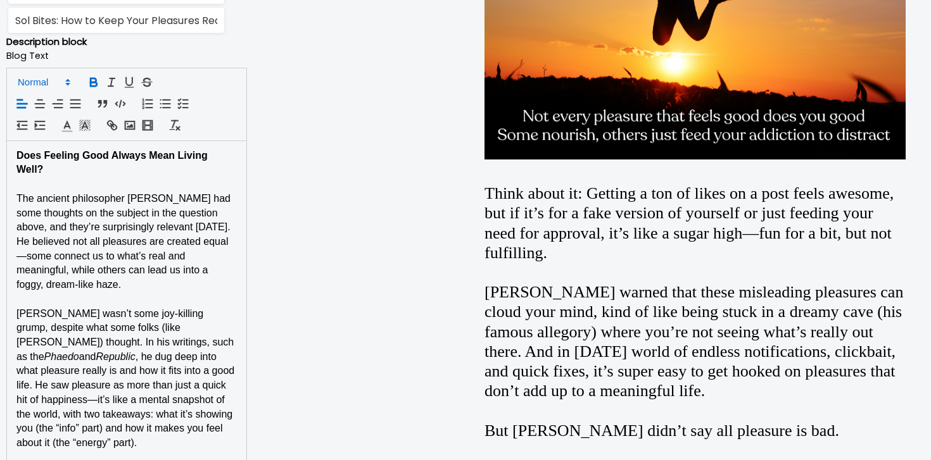
click at [63, 85] on icon at bounding box center [67, 82] width 11 height 11
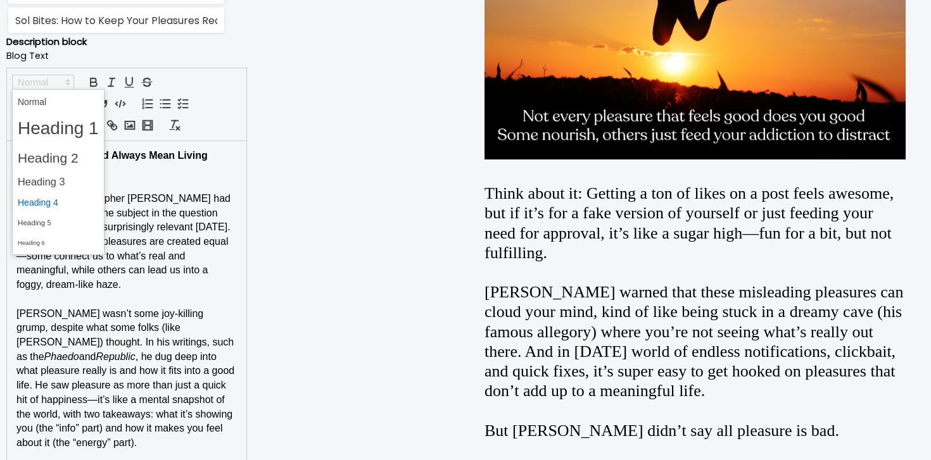
click at [60, 198] on span at bounding box center [58, 203] width 81 height 20
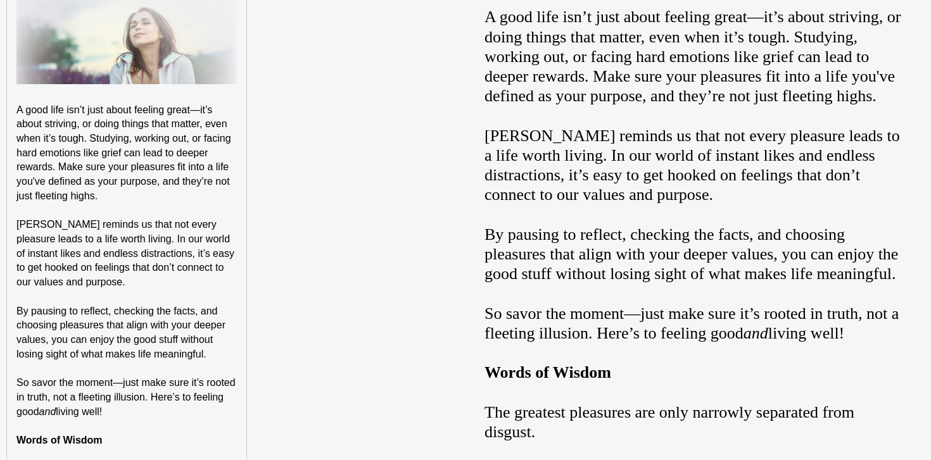
scroll to position [3224, 0]
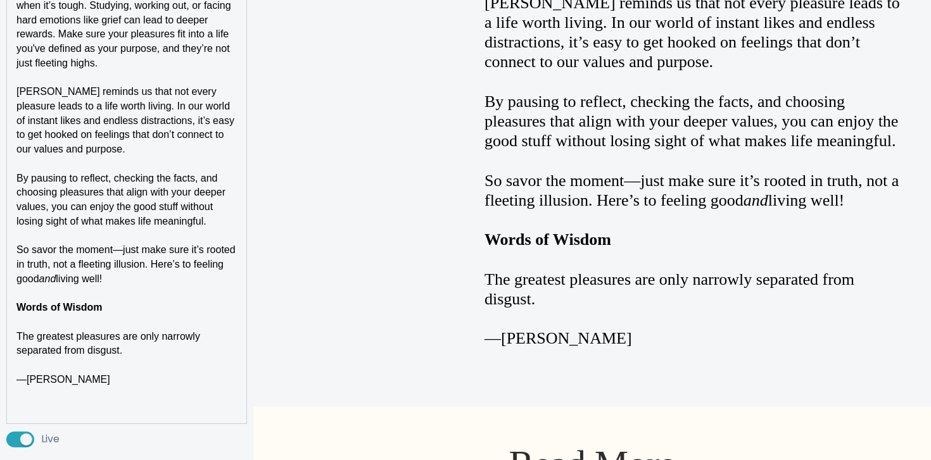
click at [93, 302] on strong "Words of Wisdom" at bounding box center [59, 307] width 86 height 11
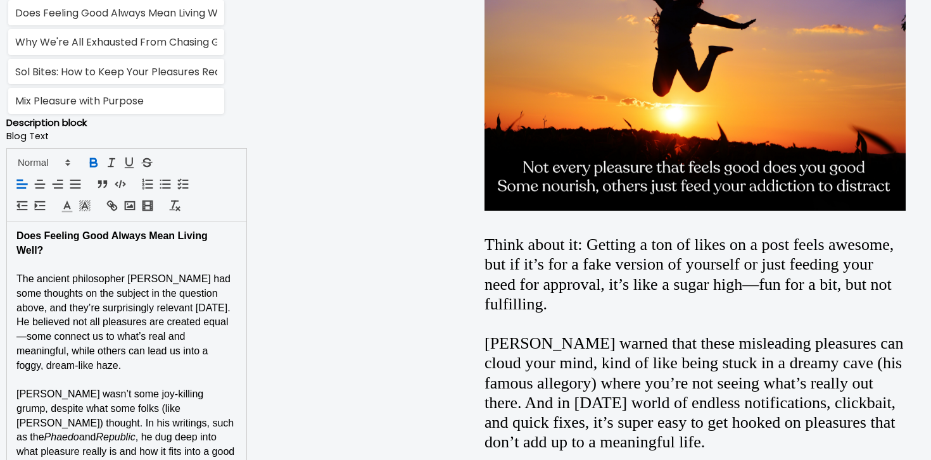
scroll to position [806, 0]
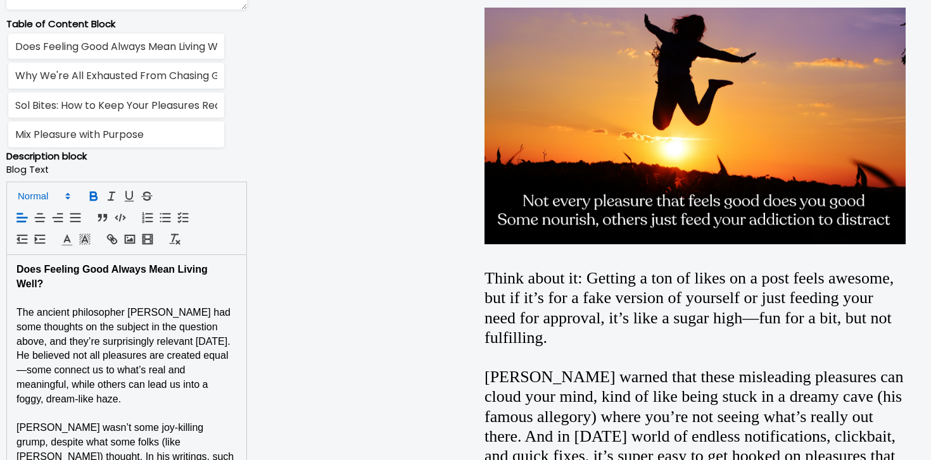
click at [63, 193] on icon at bounding box center [67, 196] width 11 height 11
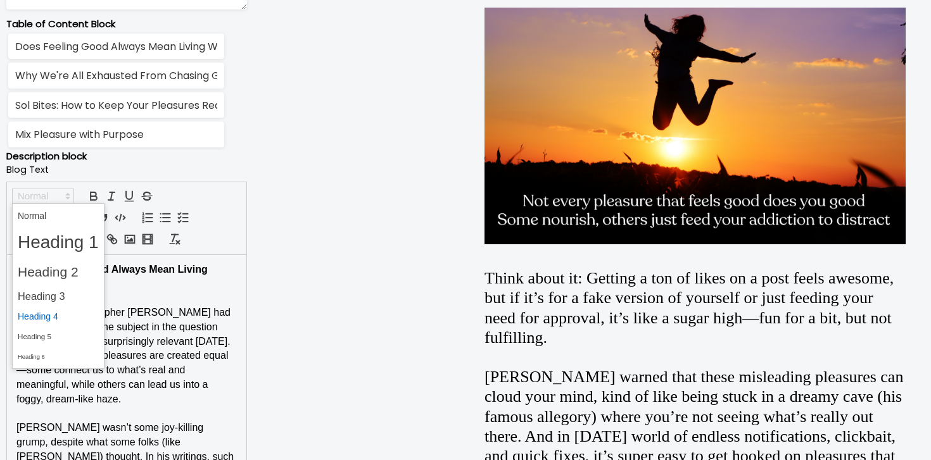
click at [60, 313] on span at bounding box center [58, 317] width 81 height 20
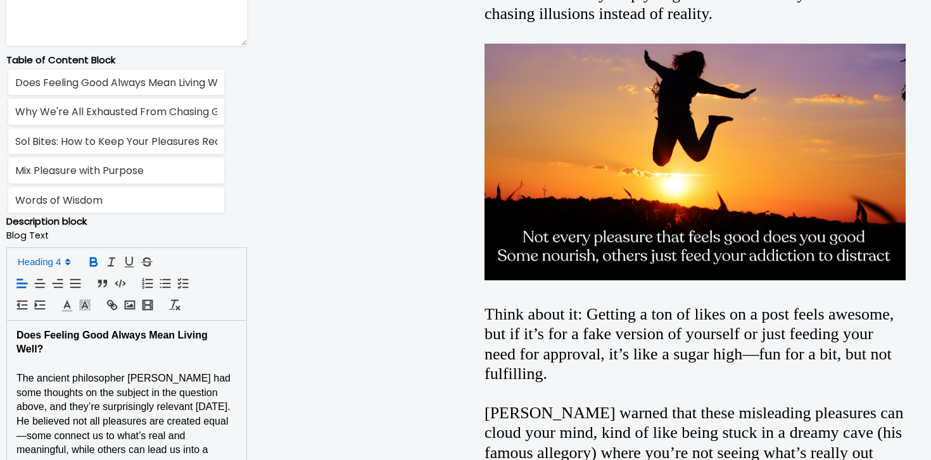
scroll to position [0, 0]
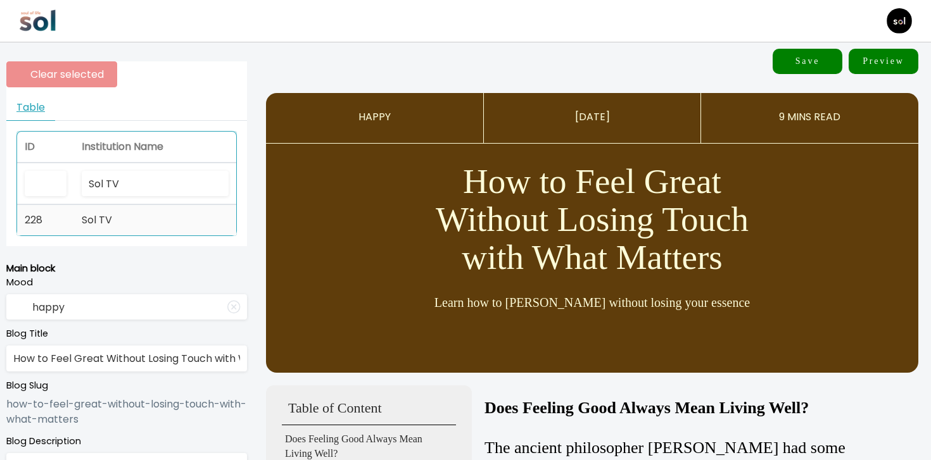
click at [209, 229] on td "Sol TV" at bounding box center [155, 220] width 162 height 30
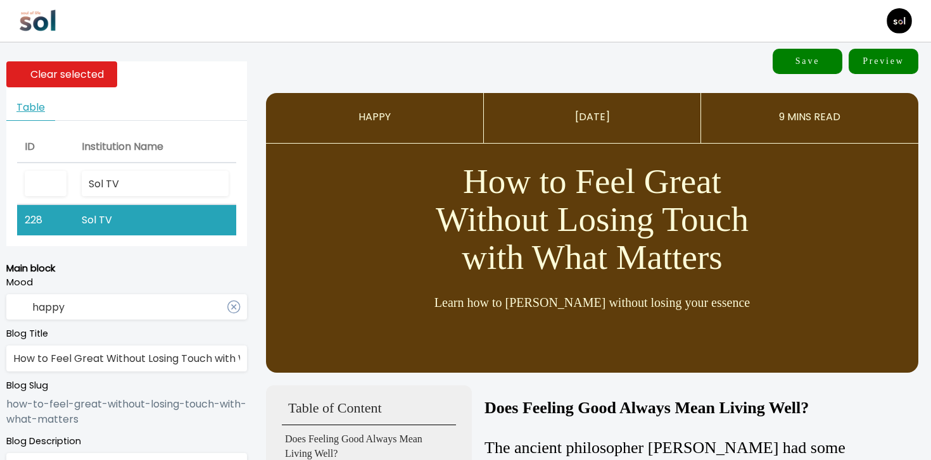
click at [175, 310] on input "happy" at bounding box center [126, 307] width 241 height 26
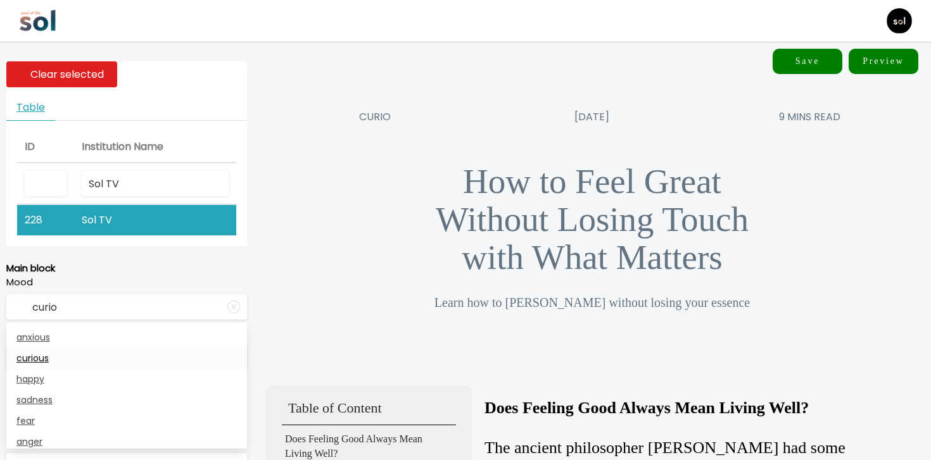
click at [127, 353] on link "curious" at bounding box center [126, 358] width 241 height 21
type input "curious"
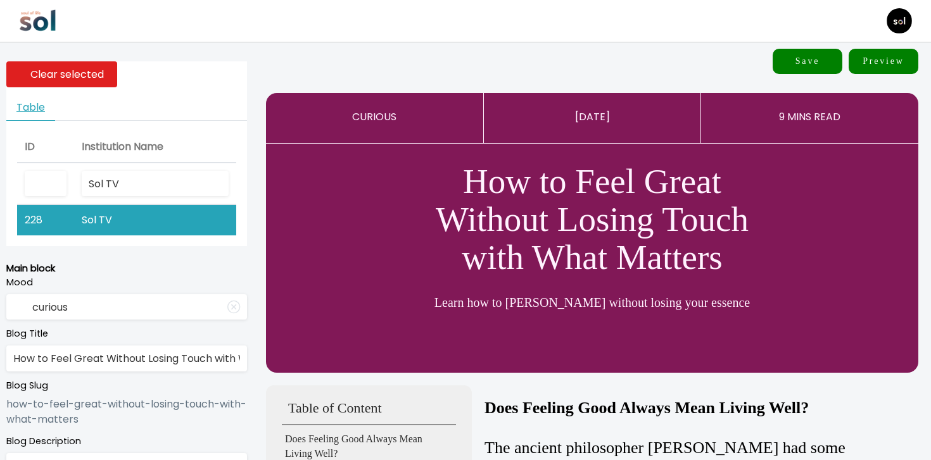
click at [814, 61] on button "Save" at bounding box center [807, 61] width 70 height 25
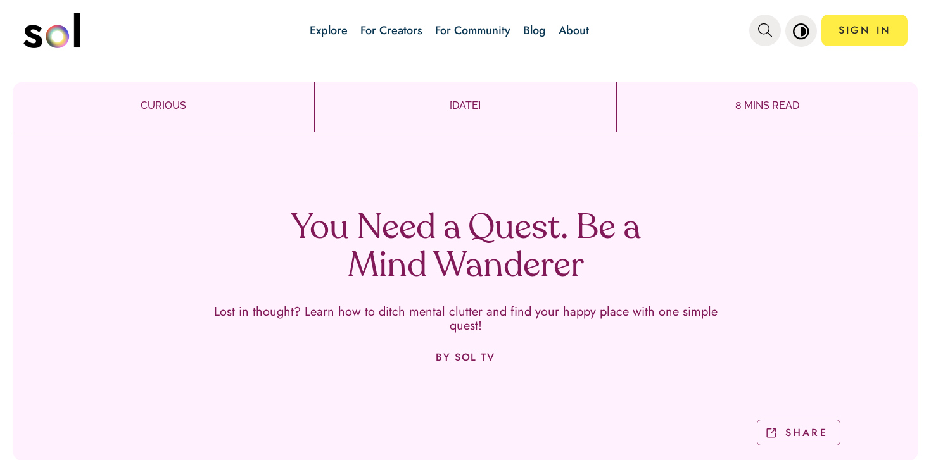
click at [536, 31] on link "Blog" at bounding box center [534, 30] width 23 height 16
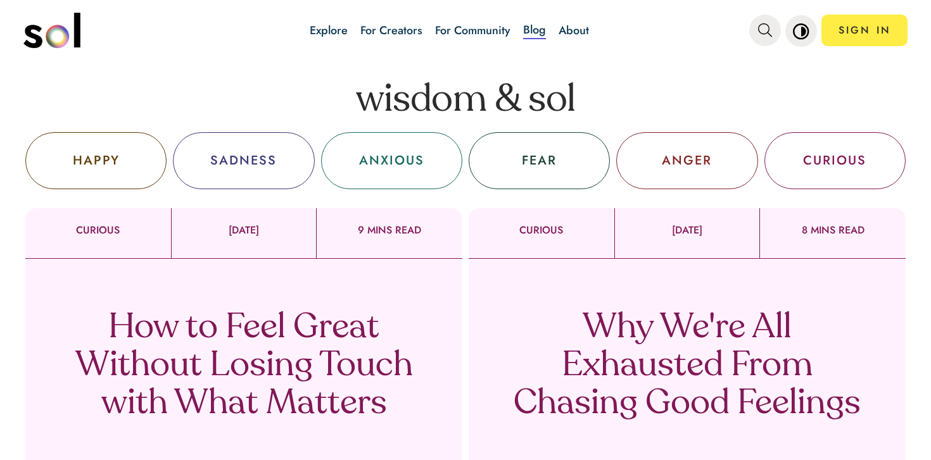
click at [305, 362] on p "How to Feel Great Without Losing Touch with What Matters" at bounding box center [244, 367] width 374 height 114
